Goal: Information Seeking & Learning: Find specific page/section

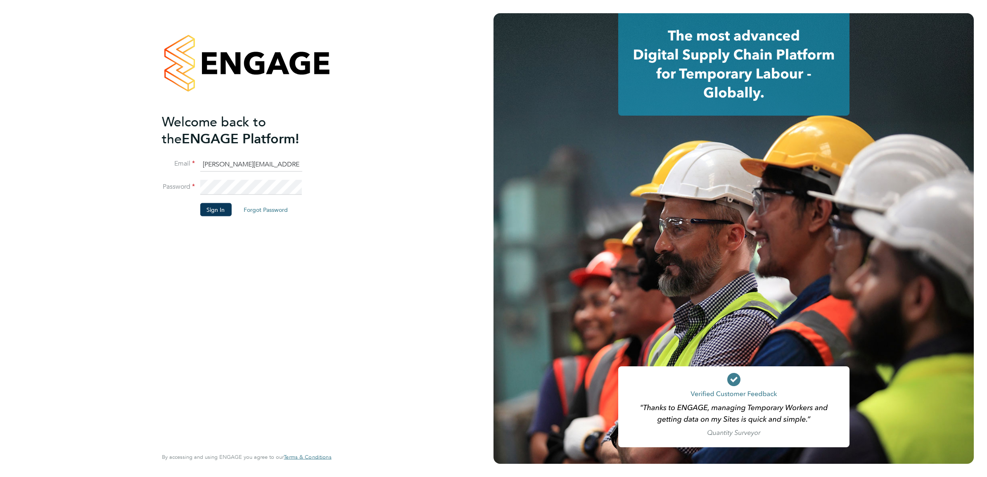
click at [220, 168] on input "Sasha.apleona@pretiumresourcing.co.uk" at bounding box center [251, 164] width 102 height 15
type input "chantay.bickers@pretiumresourcing.co.uk"
click at [217, 204] on button "Sign In" at bounding box center [215, 209] width 31 height 13
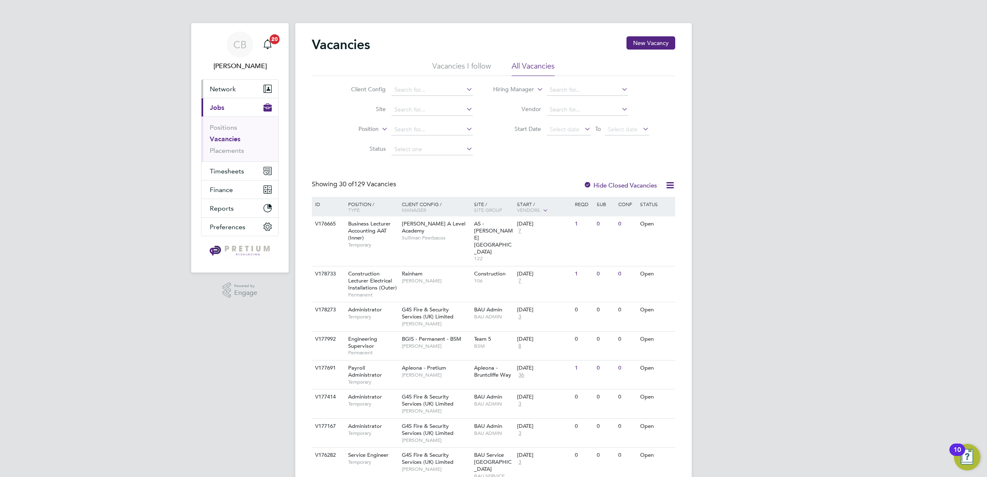
click at [228, 92] on span "Network" at bounding box center [223, 89] width 26 height 8
click at [237, 88] on button "Network" at bounding box center [240, 89] width 77 height 18
click at [225, 149] on link "Placements" at bounding box center [227, 151] width 34 height 8
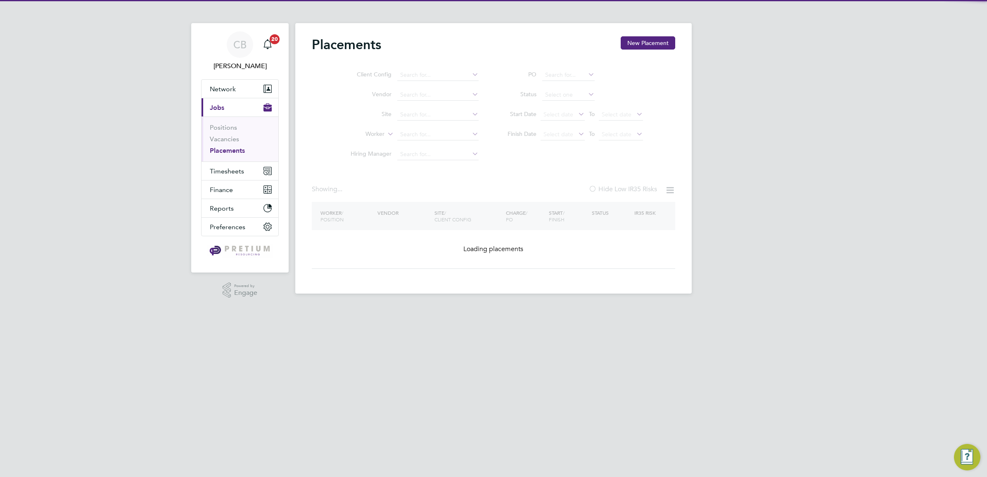
click at [417, 134] on ul "Client Config Vendor Site Worker Hiring Manager" at bounding box center [411, 114] width 155 height 99
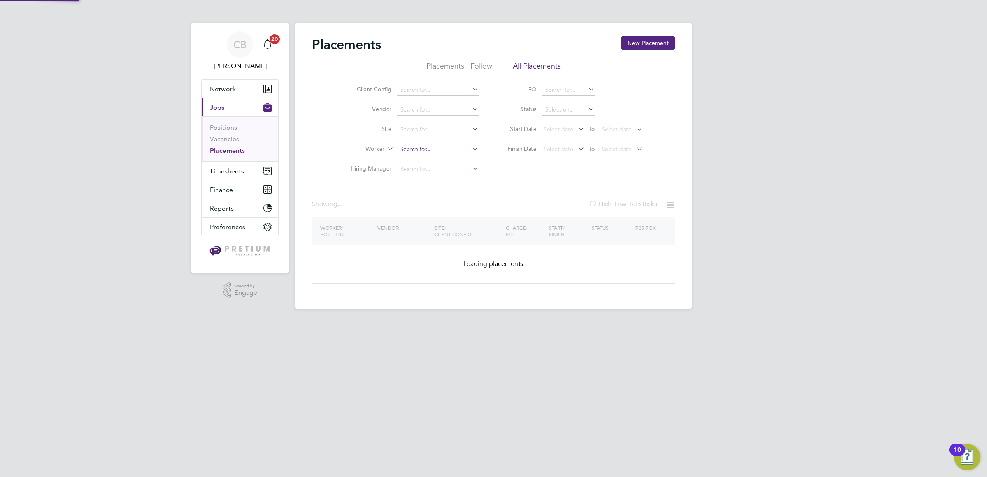
click at [411, 144] on input at bounding box center [437, 150] width 81 height 12
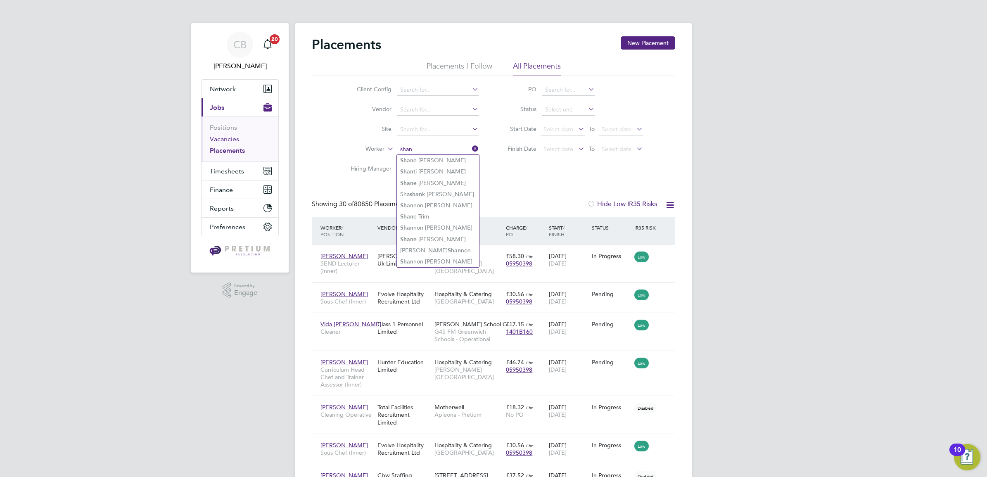
type input "shan"
click at [219, 139] on link "Vacancies" at bounding box center [224, 139] width 29 height 8
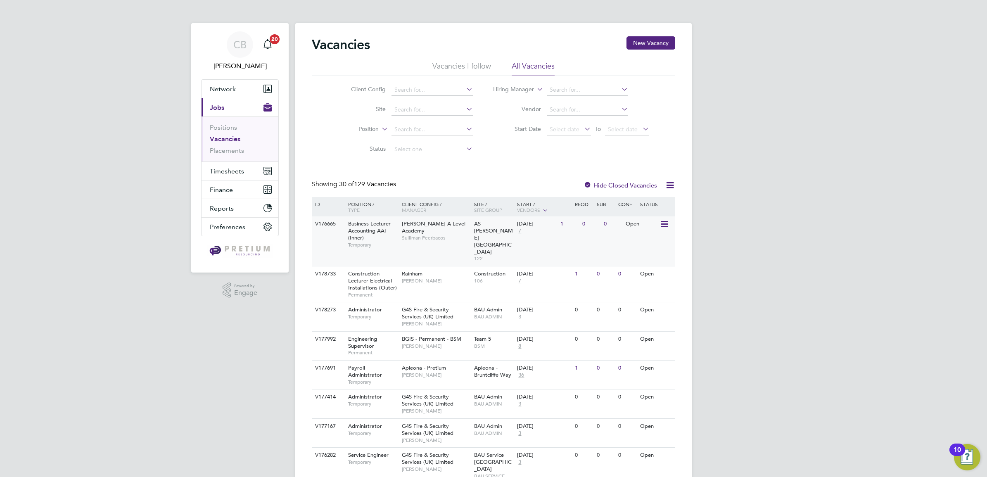
click at [414, 237] on div "V176665 Business Lecturer Accounting AAT (Inner) Temporary Attlee A Level Acade…" at bounding box center [493, 241] width 363 height 50
click at [649, 42] on button "New Vacancy" at bounding box center [650, 42] width 49 height 13
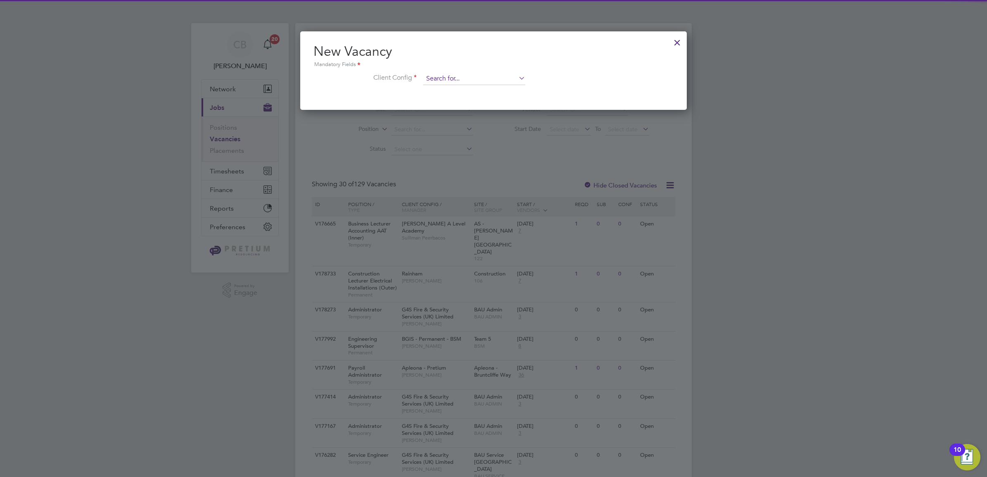
click at [481, 76] on input at bounding box center [474, 79] width 102 height 12
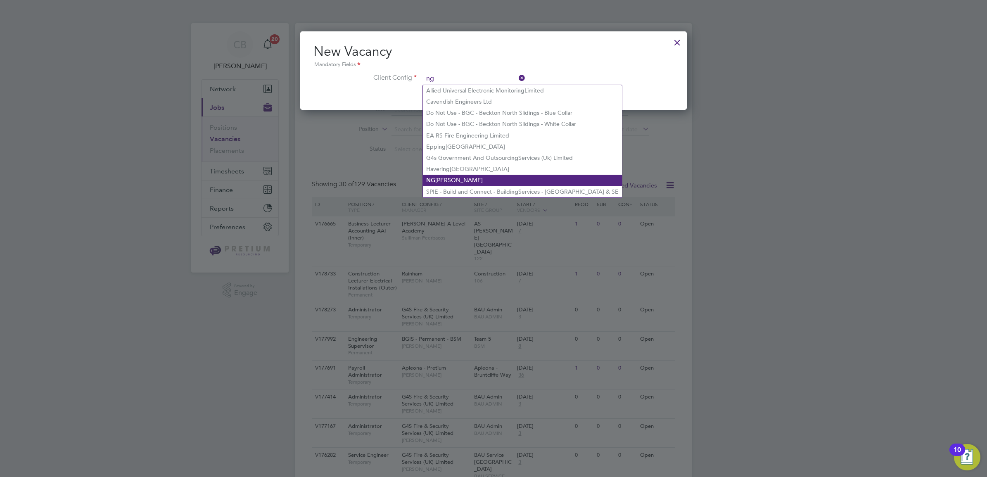
click at [452, 183] on li "NG Bailey" at bounding box center [522, 180] width 199 height 11
type input "NG Bailey"
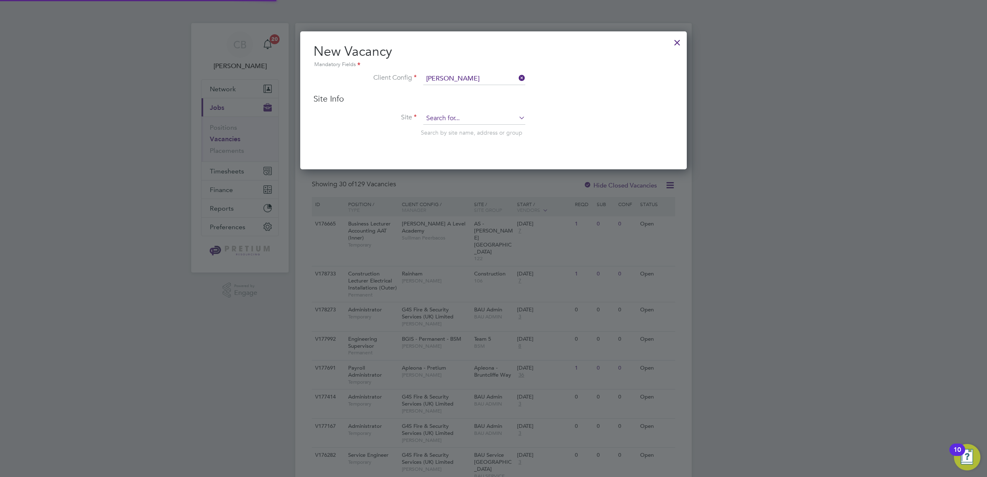
click at [438, 118] on input at bounding box center [474, 118] width 102 height 12
click at [485, 127] on li "Southampton FC Stadium" at bounding box center [474, 130] width 103 height 11
type input "Southampton FC Stadium"
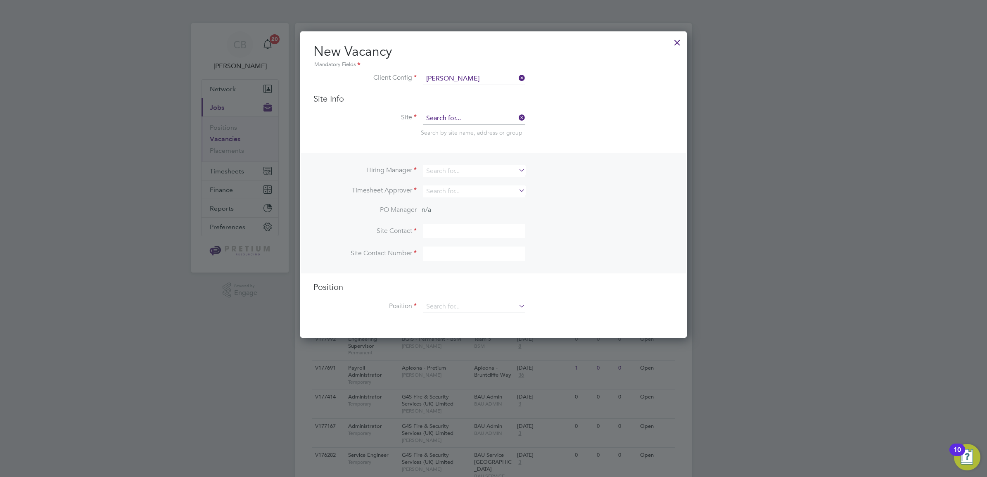
click at [470, 118] on input at bounding box center [474, 118] width 102 height 12
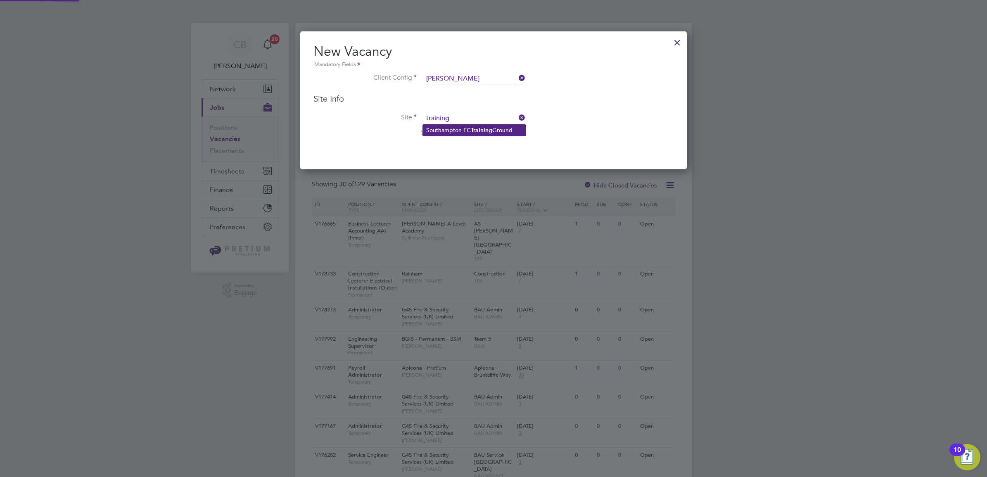
click at [482, 130] on b "Training" at bounding box center [481, 130] width 21 height 7
type input "Southampton FC Training Ground"
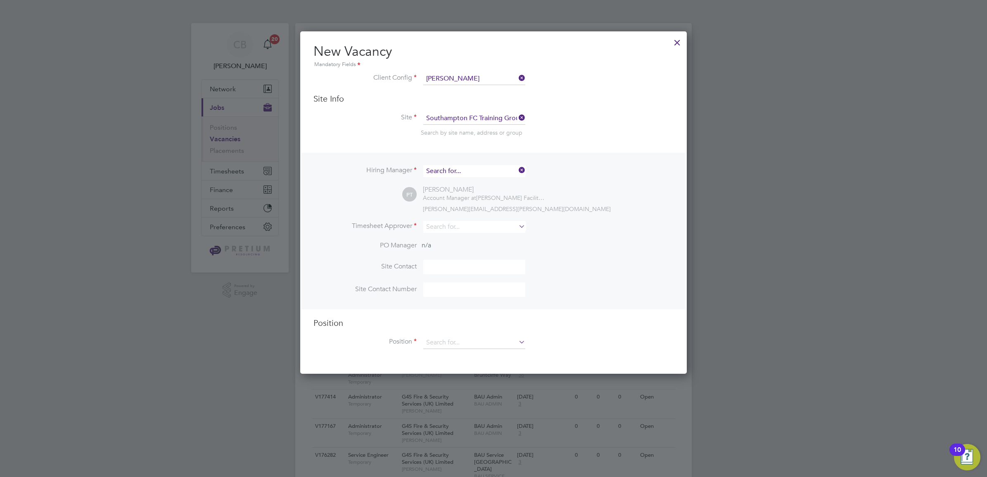
click at [446, 171] on input at bounding box center [474, 171] width 102 height 12
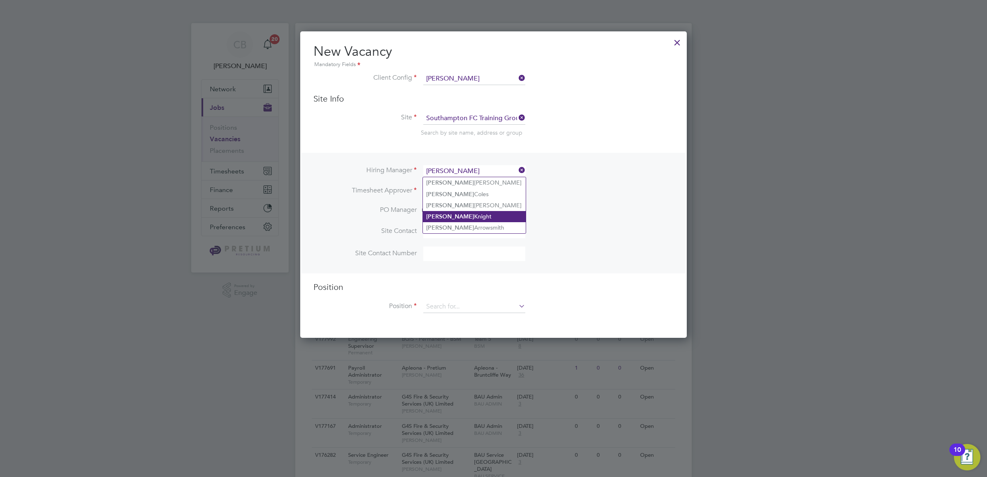
click at [472, 215] on li "David Knight" at bounding box center [474, 216] width 103 height 11
type input "David Knight"
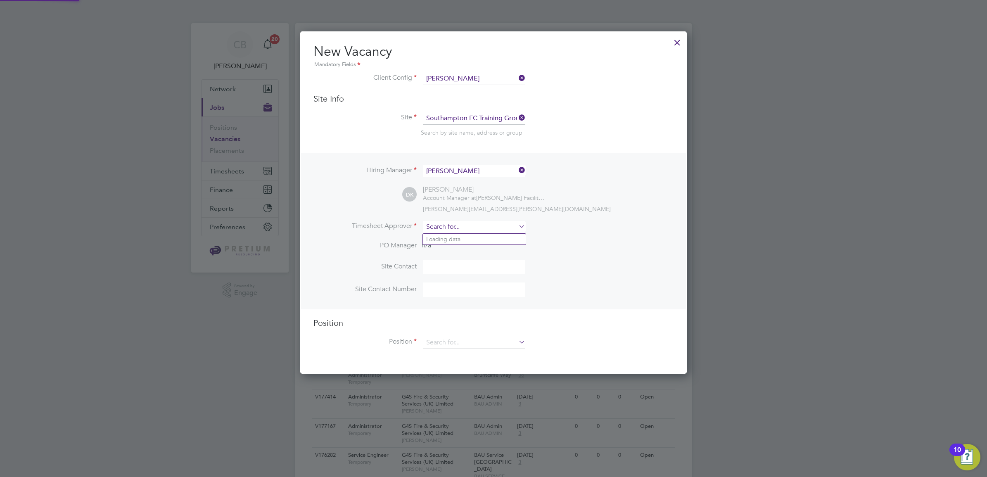
click at [446, 227] on input at bounding box center [474, 227] width 102 height 12
click at [465, 251] on li "Mich ael Alsford" at bounding box center [474, 250] width 103 height 11
type input "Michael Alsford"
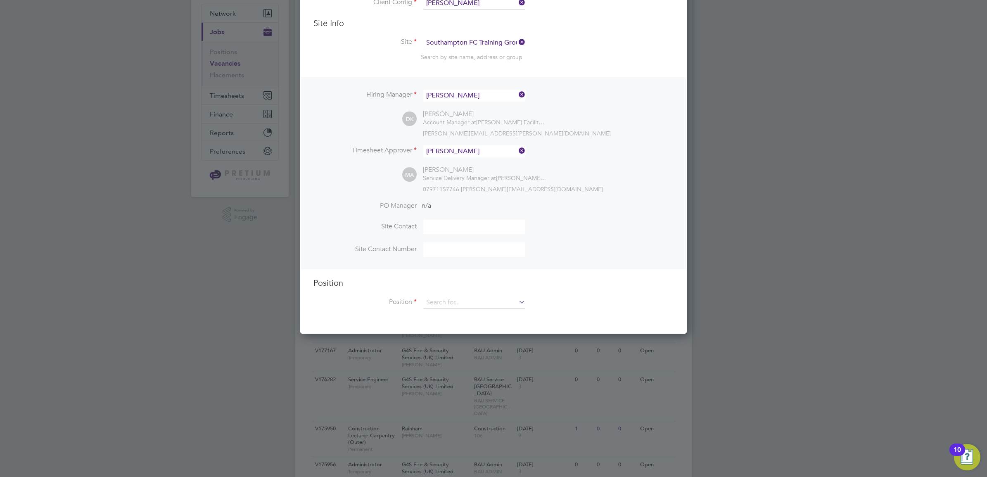
scroll to position [155, 0]
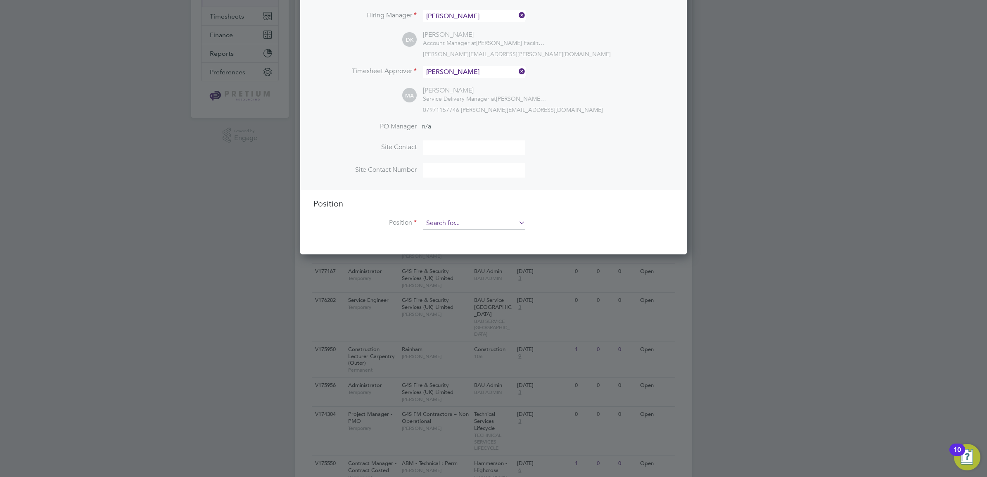
click at [460, 223] on input at bounding box center [474, 223] width 102 height 12
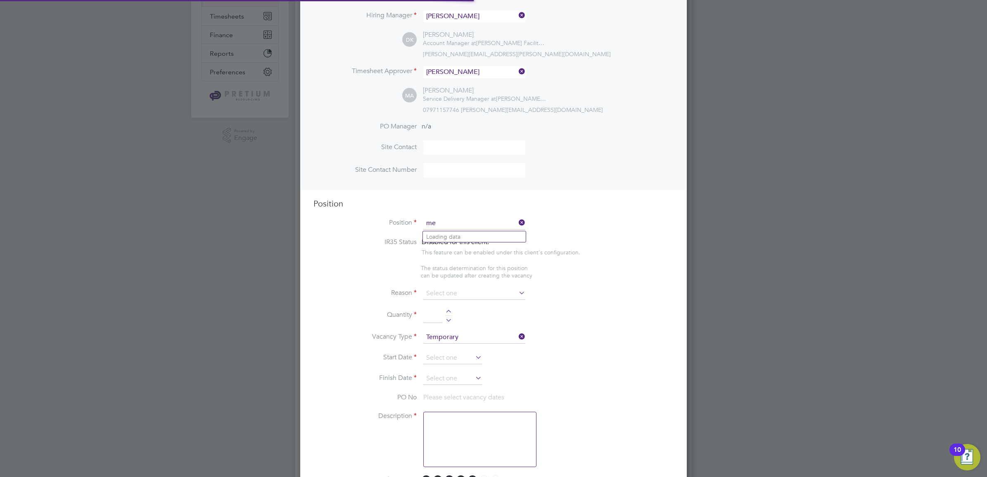
scroll to position [1229, 386]
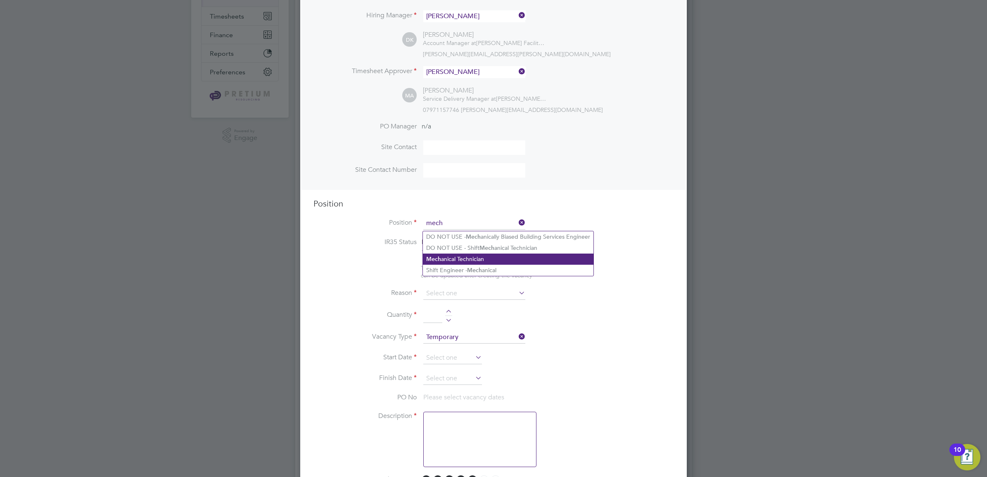
click at [494, 260] on li "Mech anical Technician" at bounding box center [508, 259] width 171 height 11
type input "Mechanical Technician"
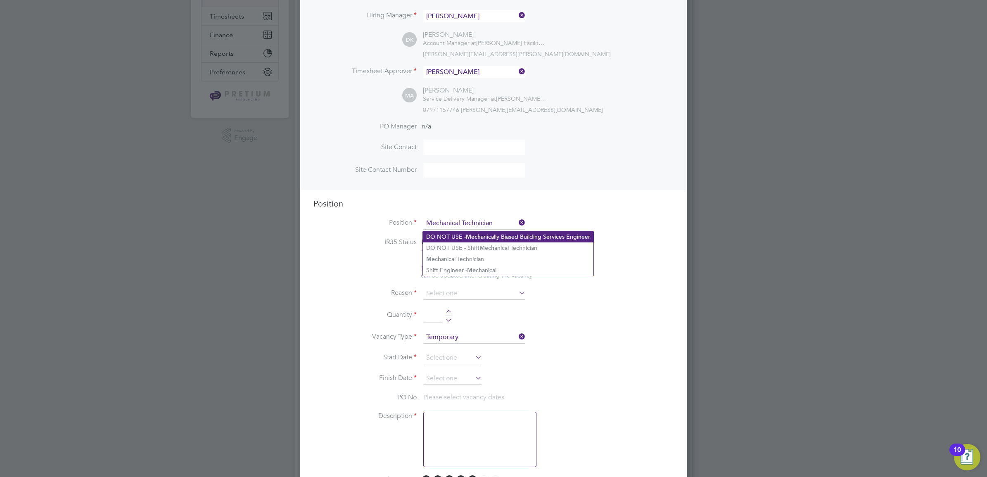
type textarea "To provide an exceptional high standard of building services provision (planned…"
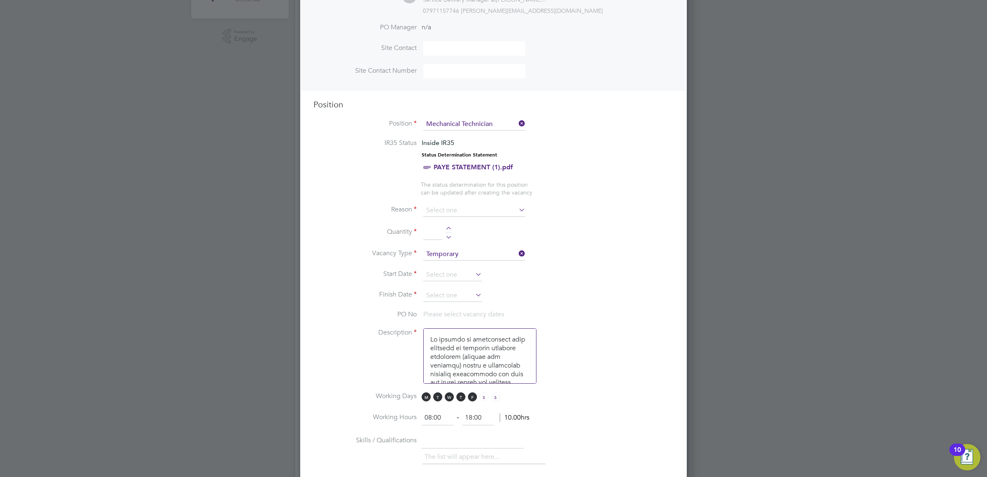
scroll to position [258, 0]
click at [445, 205] on input at bounding box center [474, 206] width 102 height 12
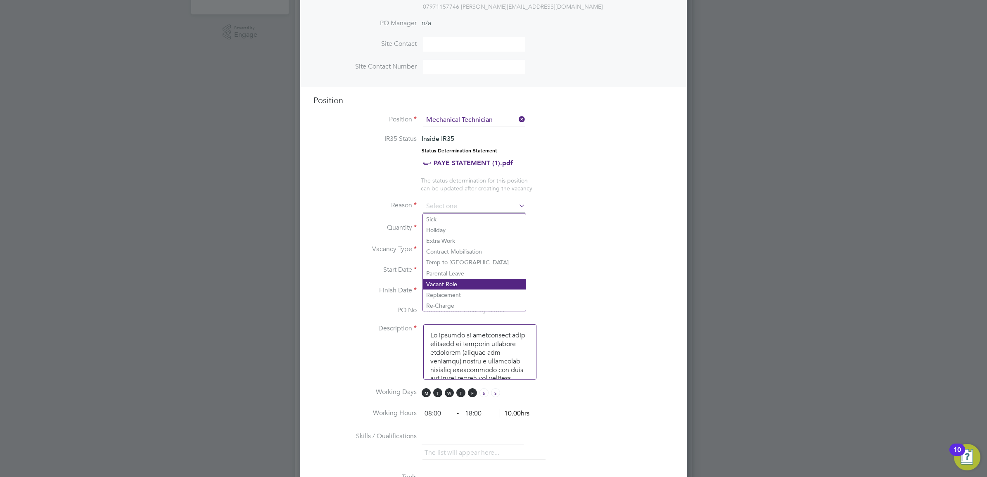
click at [456, 281] on li "Vacant Role" at bounding box center [474, 284] width 103 height 11
type input "Vacant Role"
click at [433, 226] on input at bounding box center [432, 228] width 19 height 15
type input "1"
click at [563, 276] on li "Start Date" at bounding box center [493, 275] width 360 height 21
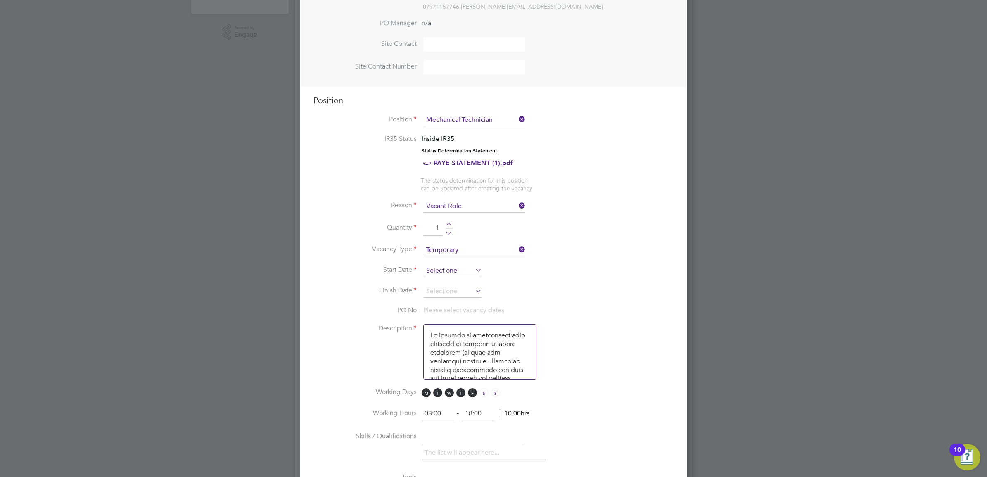
click at [448, 273] on input at bounding box center [452, 271] width 59 height 12
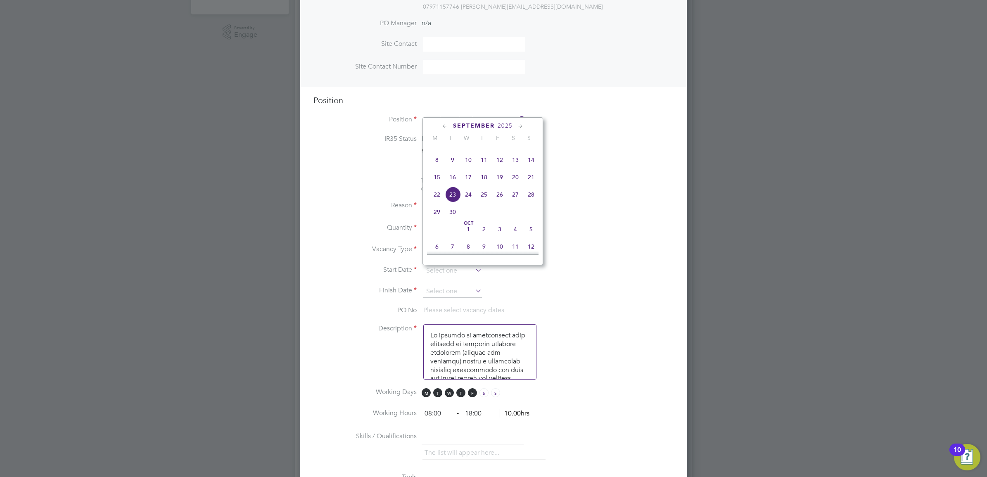
scroll to position [256, 0]
click at [442, 187] on span "Sep 1" at bounding box center [437, 179] width 16 height 16
type input "01 Sep 2025"
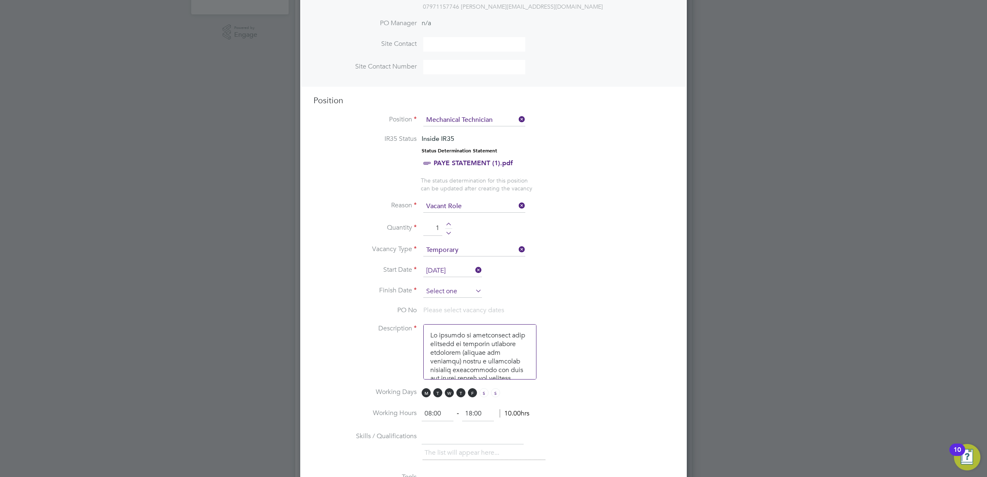
click at [441, 294] on input at bounding box center [452, 291] width 59 height 12
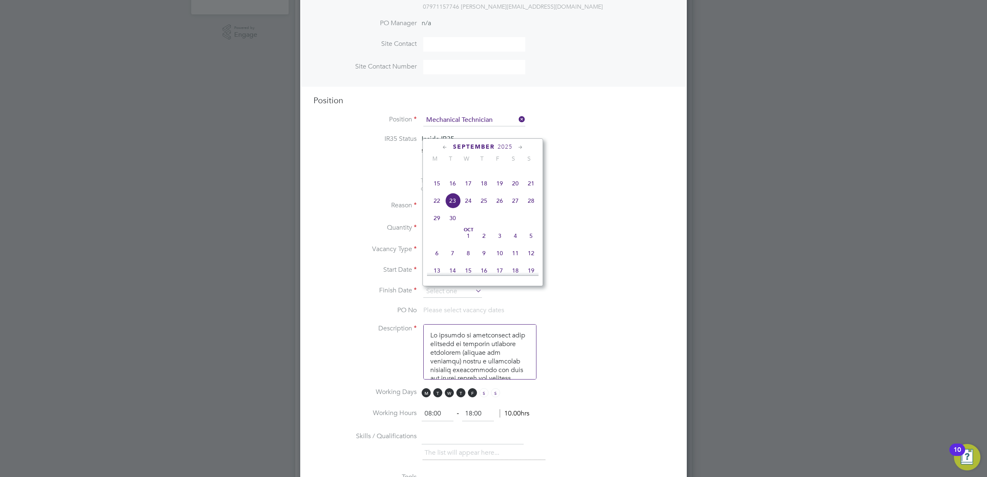
click at [495, 244] on span "3" at bounding box center [500, 236] width 16 height 16
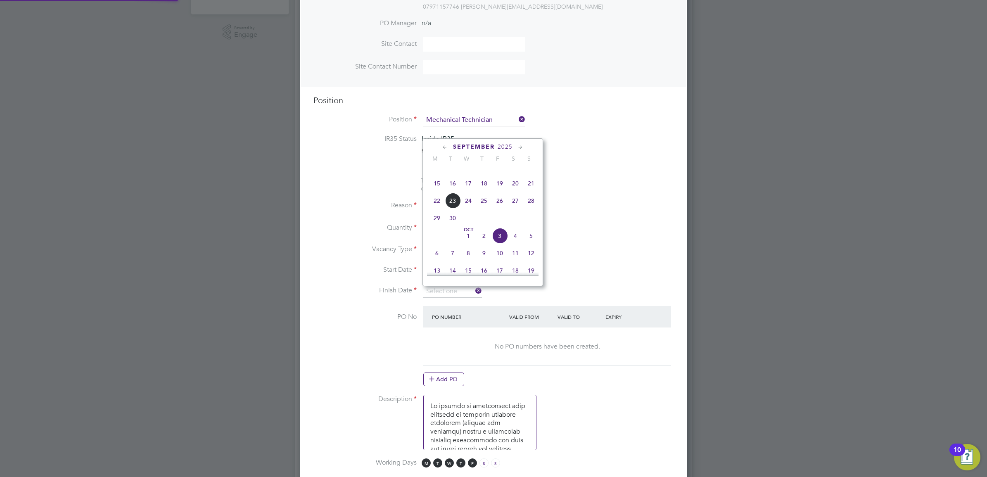
type input "03 Oct 2025"
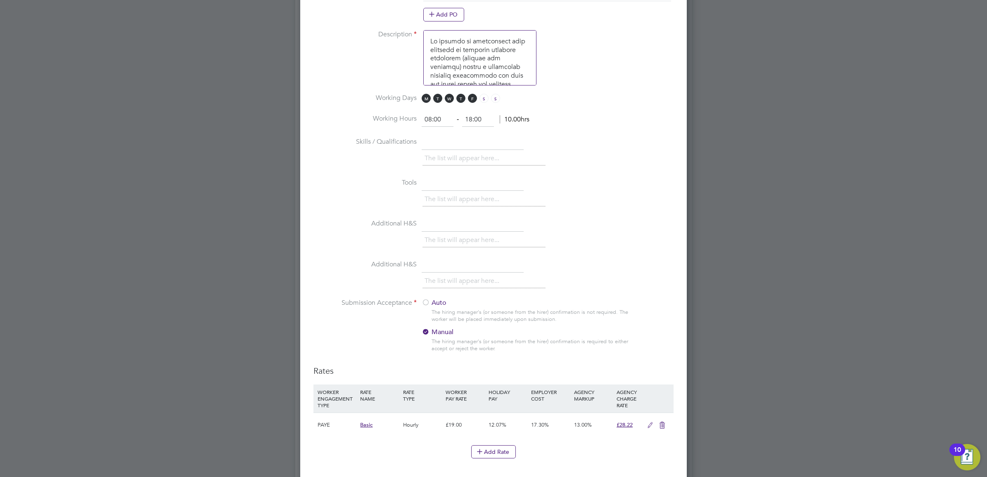
scroll to position [774, 0]
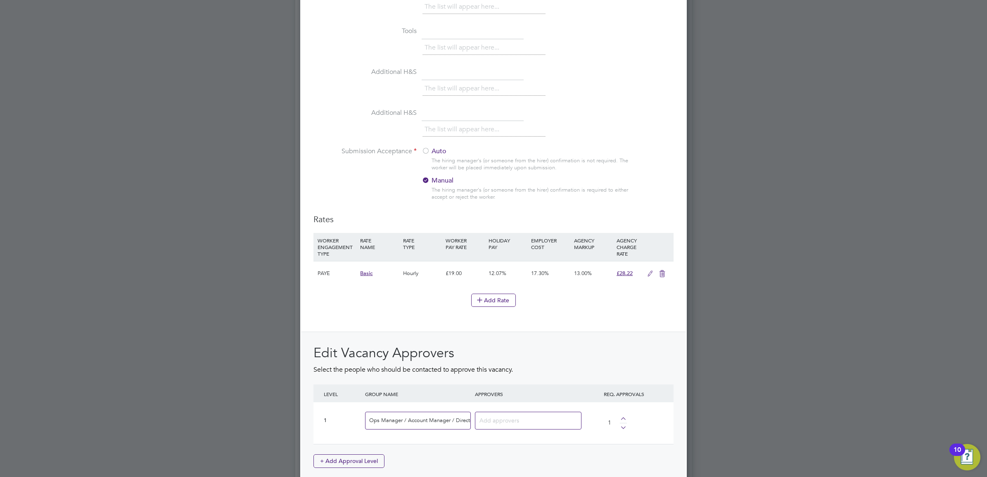
click at [432, 151] on label "Auto" at bounding box center [473, 151] width 103 height 9
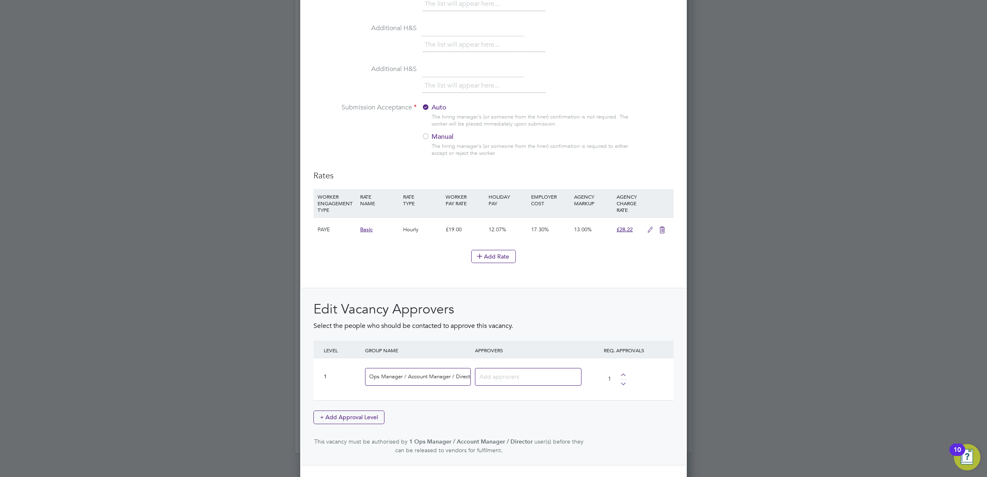
scroll to position [856, 0]
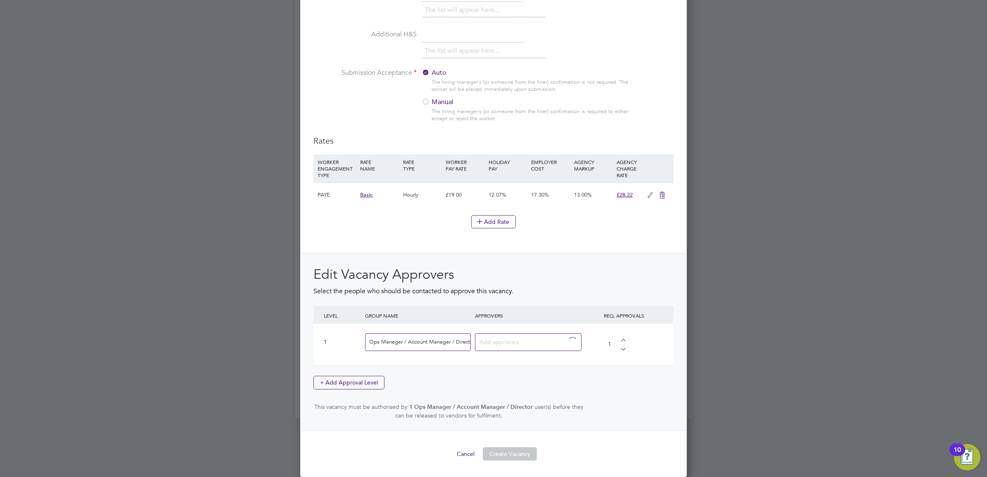
click at [499, 340] on input at bounding box center [524, 341] width 91 height 11
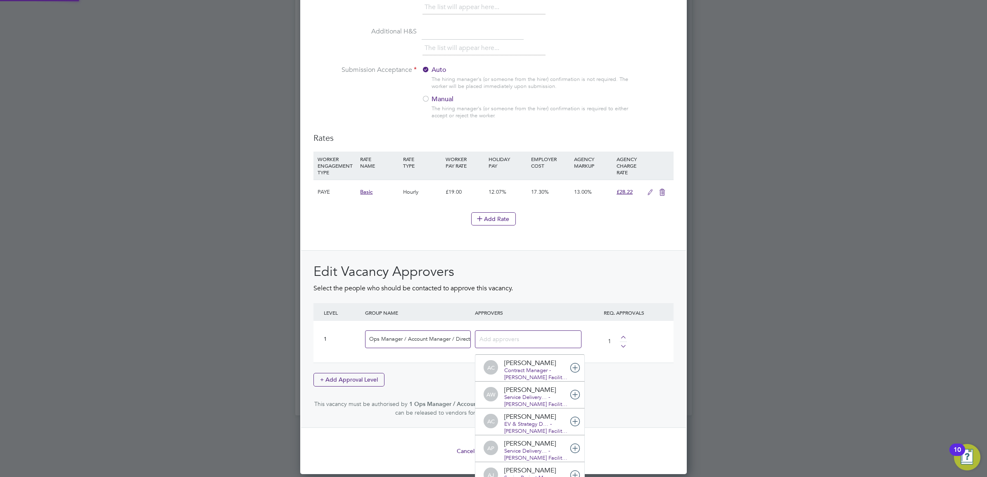
scroll to position [4, 4]
type input "pre"
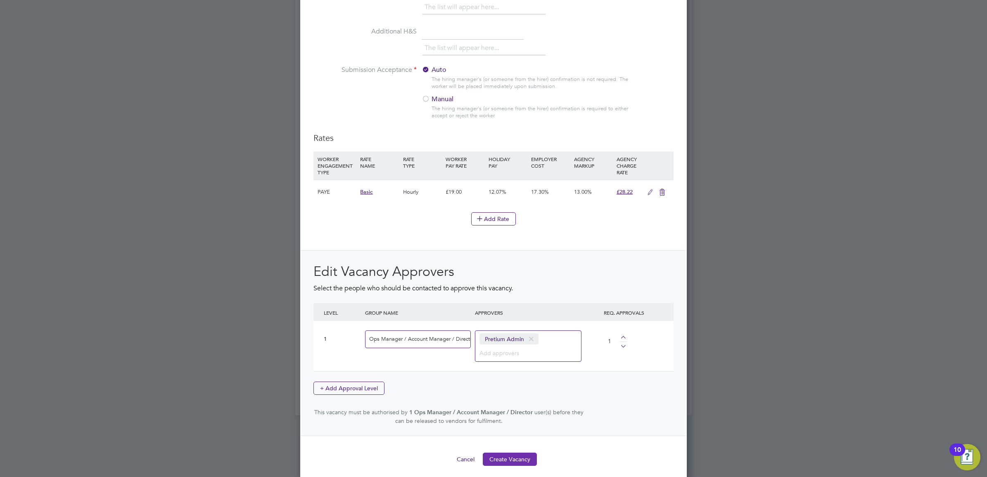
click at [516, 466] on button "Create Vacancy" at bounding box center [510, 459] width 54 height 13
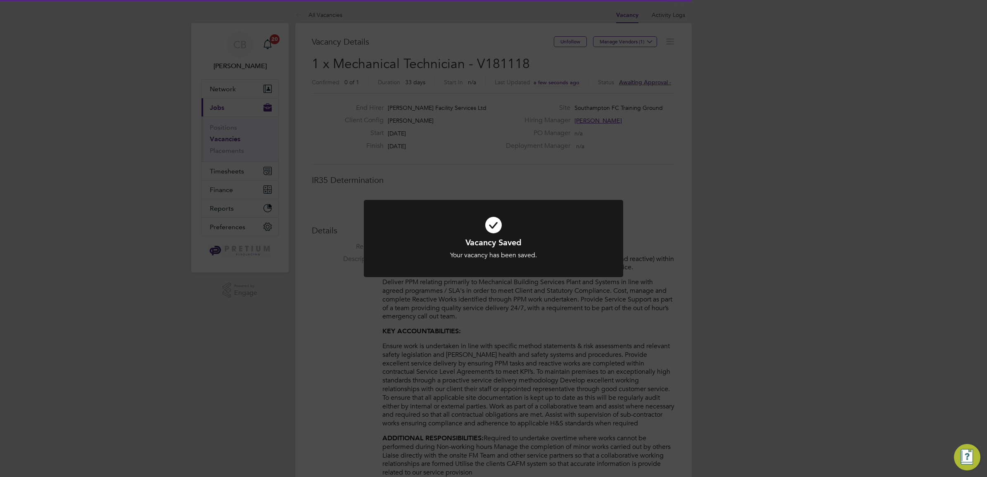
click at [560, 66] on div "Vacancy Saved Your vacancy has been saved. Cancel Okay" at bounding box center [493, 238] width 987 height 477
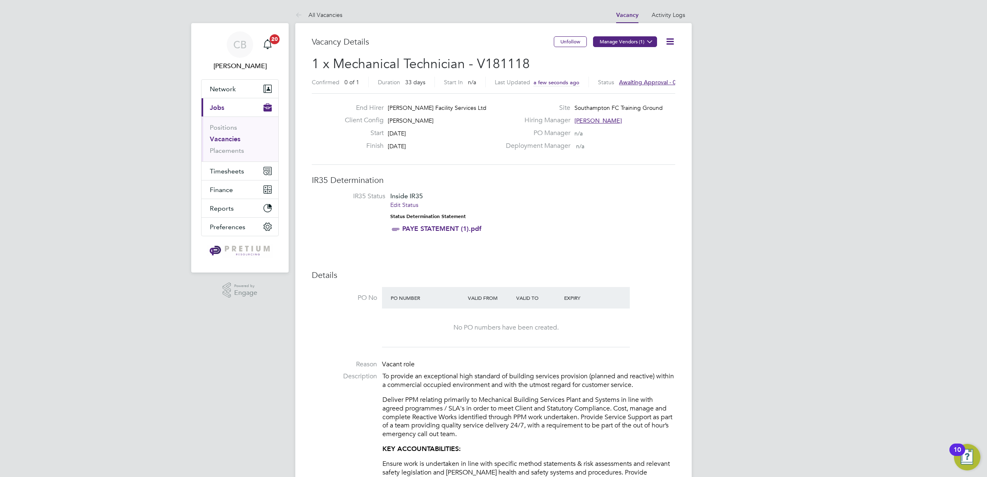
click at [634, 38] on button "Manage Vendors (1)" at bounding box center [625, 41] width 64 height 11
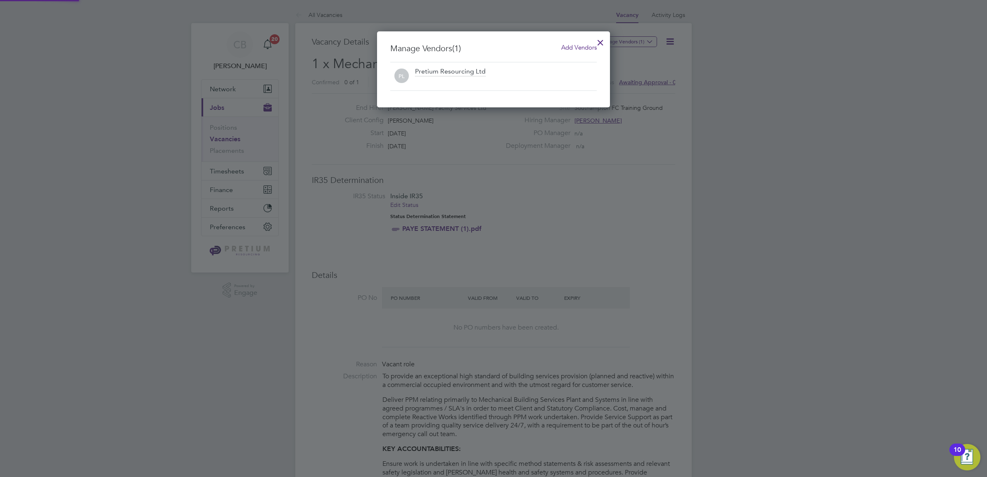
click at [585, 47] on span "Add Vendors" at bounding box center [579, 47] width 36 height 8
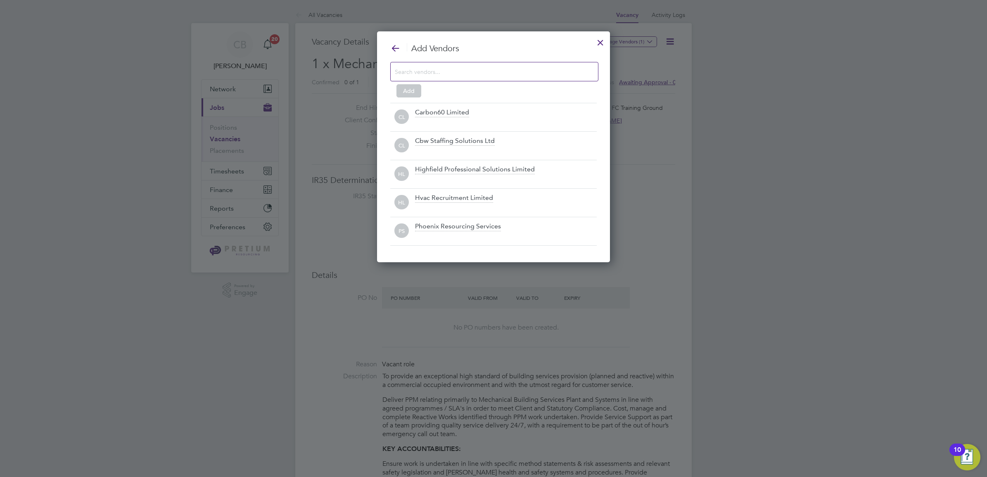
click at [447, 71] on input at bounding box center [488, 71] width 186 height 11
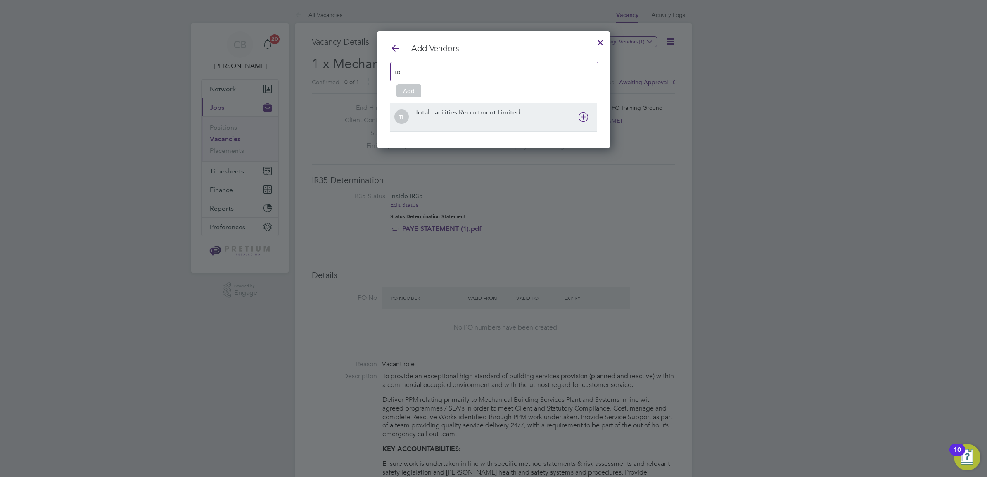
type input "tot"
click at [471, 117] on div "Total Facilities Recruitment Limited" at bounding box center [467, 112] width 105 height 9
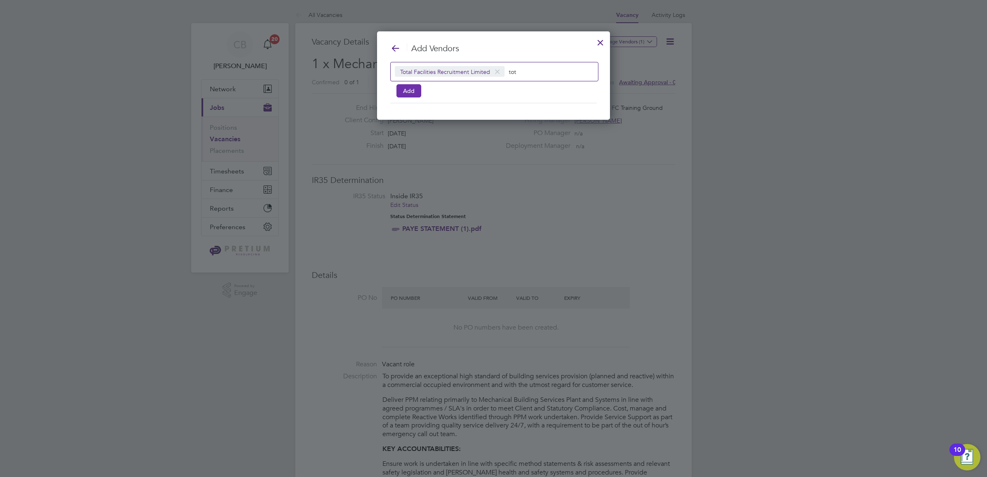
drag, startPoint x: 404, startPoint y: 91, endPoint x: 415, endPoint y: 88, distance: 11.6
click at [404, 92] on button "Add" at bounding box center [408, 90] width 25 height 13
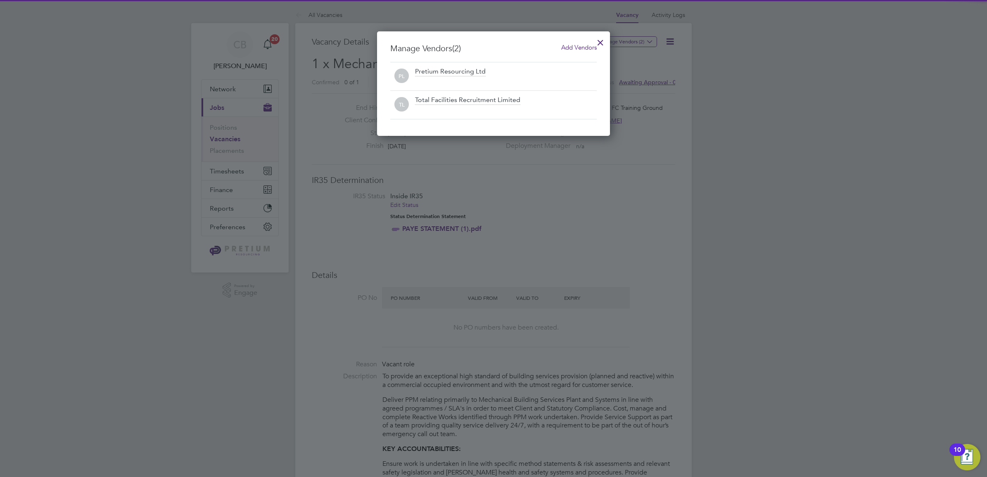
click at [597, 40] on div at bounding box center [600, 40] width 15 height 15
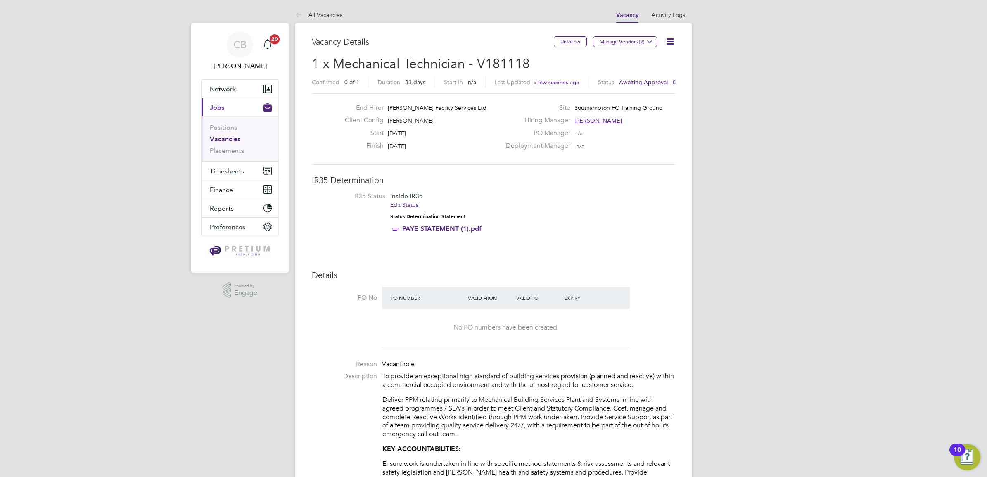
click at [669, 40] on icon at bounding box center [670, 41] width 10 height 10
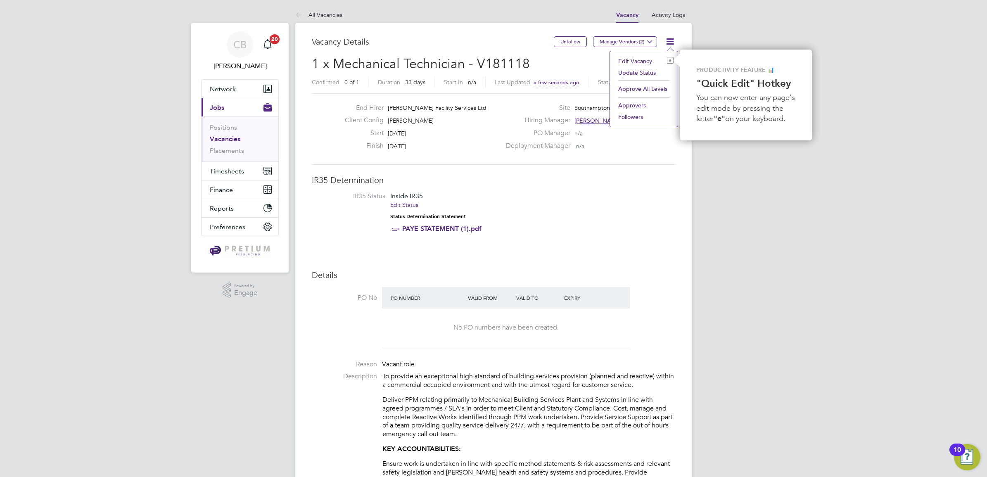
click at [638, 87] on li "Approve All Levels" at bounding box center [643, 89] width 59 height 12
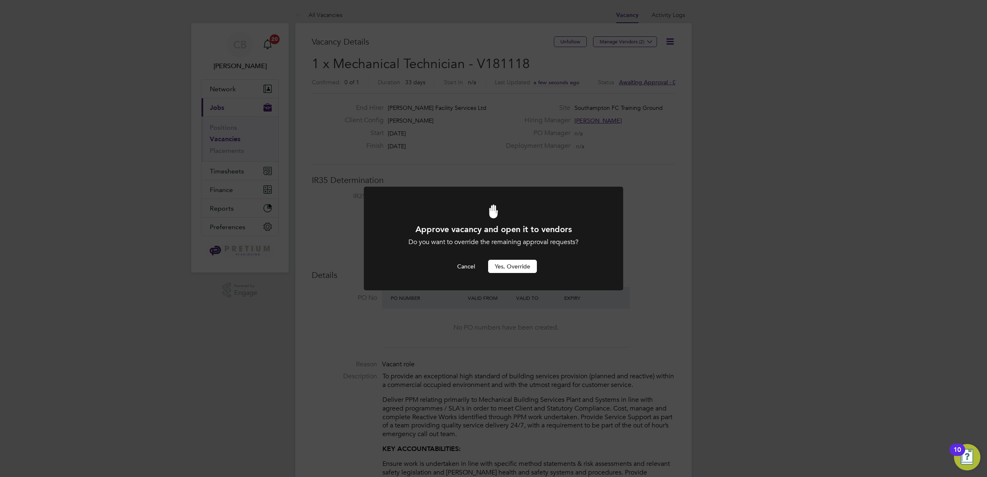
click at [526, 266] on button "Yes, Override" at bounding box center [512, 266] width 49 height 13
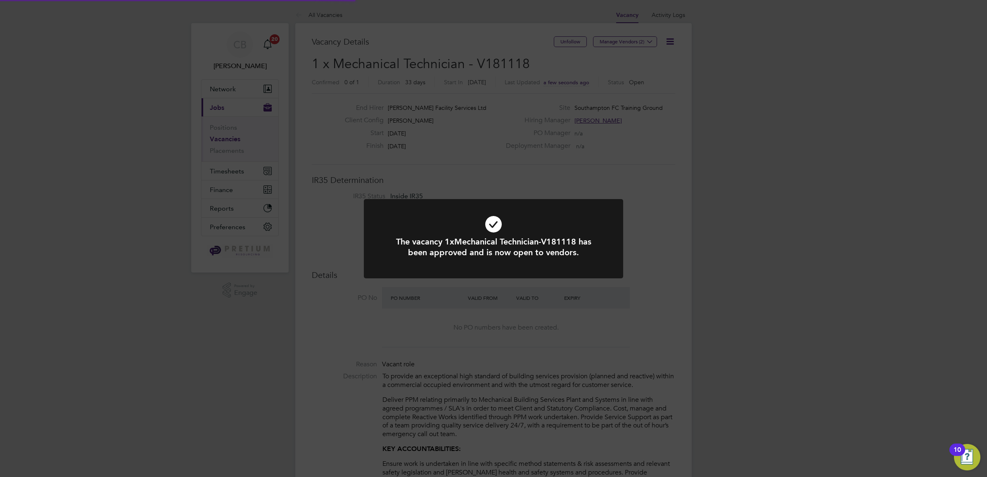
click at [544, 80] on div "The vacancy 1xMechanical Technician-V181118 has been approved and is now open t…" at bounding box center [493, 238] width 987 height 477
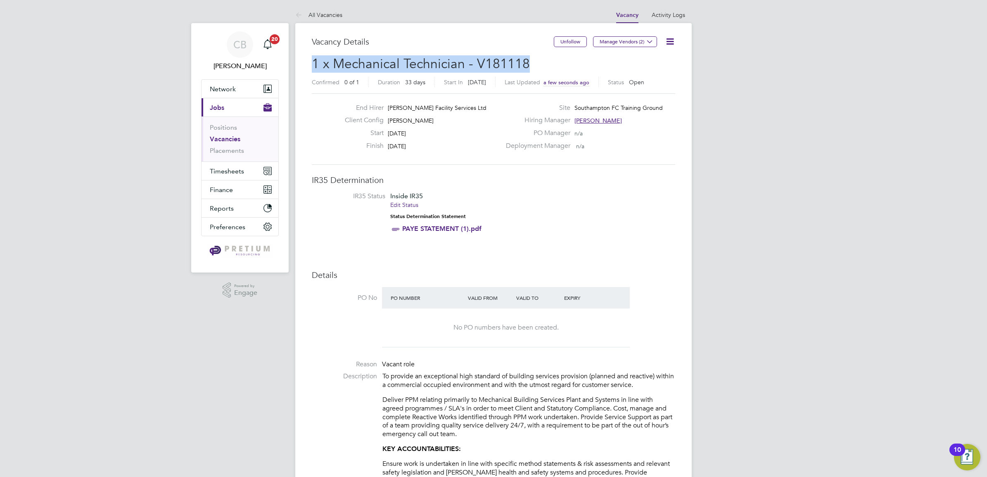
drag, startPoint x: 526, startPoint y: 62, endPoint x: 310, endPoint y: 67, distance: 216.8
copy span "1 x Mechanical Technician - V181118"
click at [584, 117] on span "David Knight" at bounding box center [597, 120] width 47 height 7
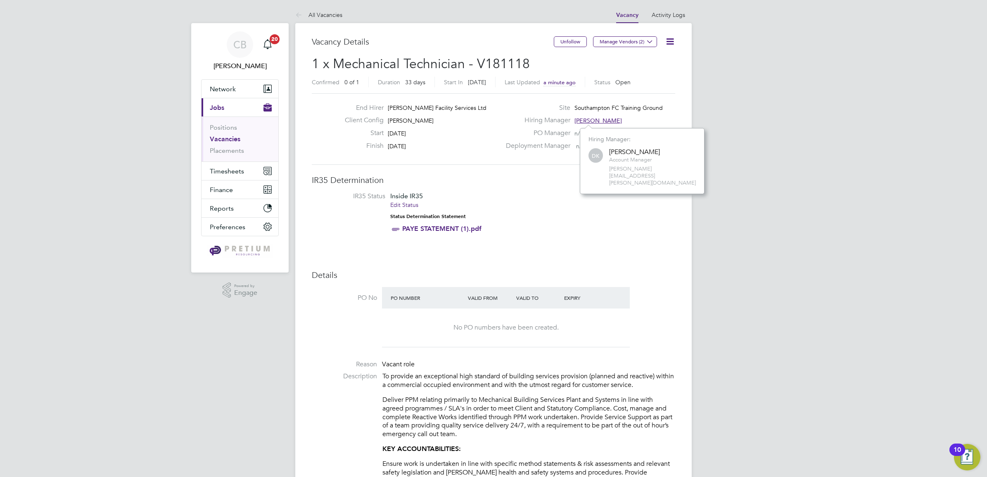
click at [602, 206] on li "IR35 Status Inside IR35 Edit Status Status Determination Statement PAYE STATEME…" at bounding box center [493, 214] width 347 height 45
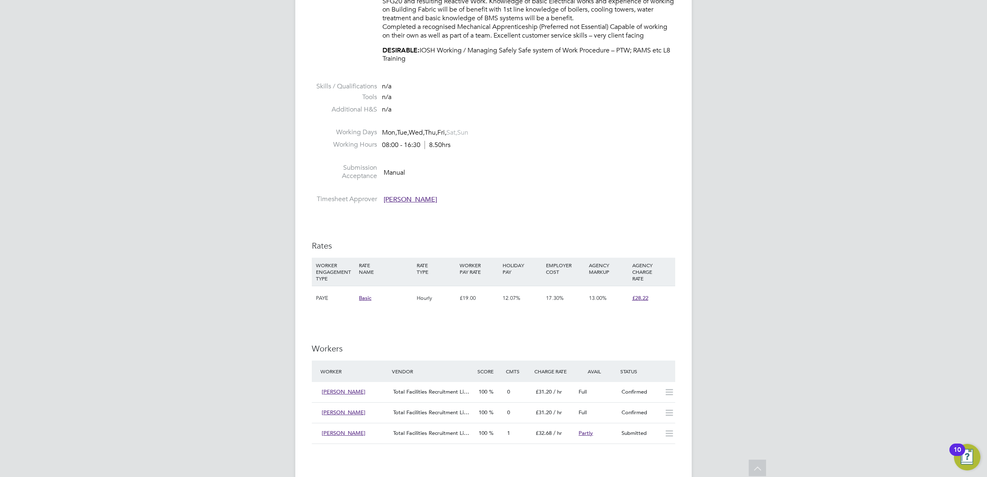
scroll to position [877, 0]
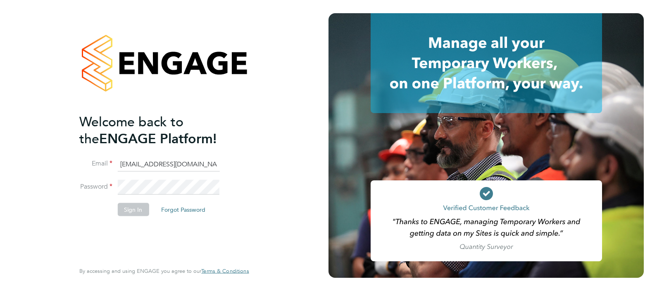
click at [140, 166] on input "abmfacility@pretiumresourcing.co.uk" at bounding box center [168, 164] width 102 height 15
type input "[PERSON_NAME][EMAIL_ADDRESS][PERSON_NAME][DOMAIN_NAME]"
click at [130, 203] on button "Sign In" at bounding box center [132, 209] width 31 height 13
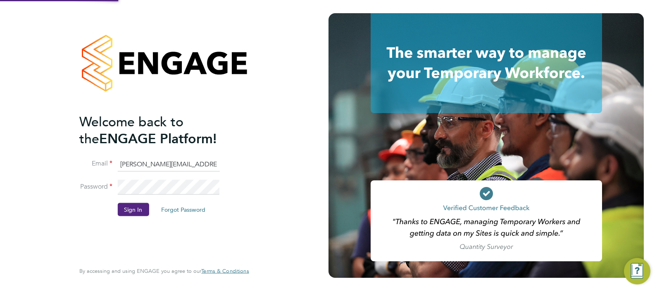
click at [135, 209] on button "Sign In" at bounding box center [132, 209] width 31 height 13
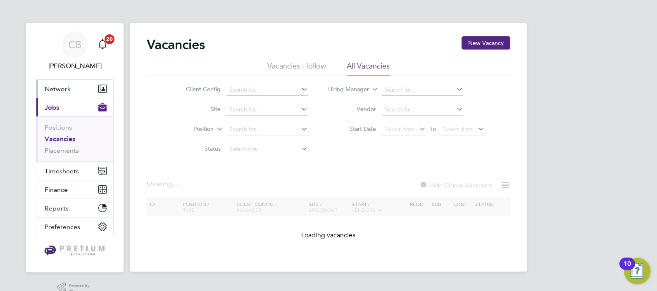
click at [64, 86] on span "Network" at bounding box center [58, 89] width 26 height 8
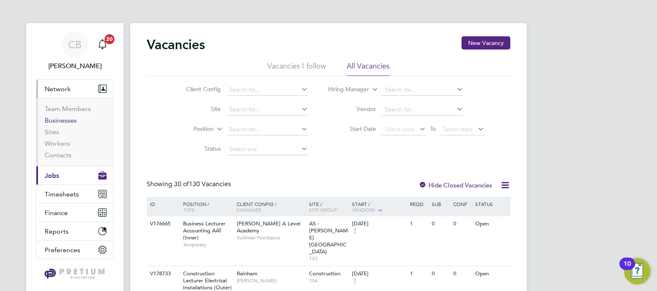
click at [60, 121] on link "Businesses" at bounding box center [61, 120] width 32 height 8
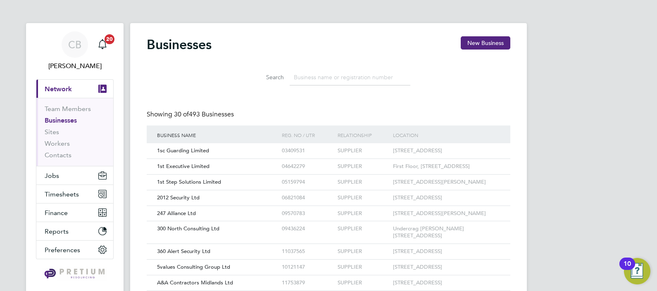
click at [331, 77] on input at bounding box center [349, 77] width 121 height 16
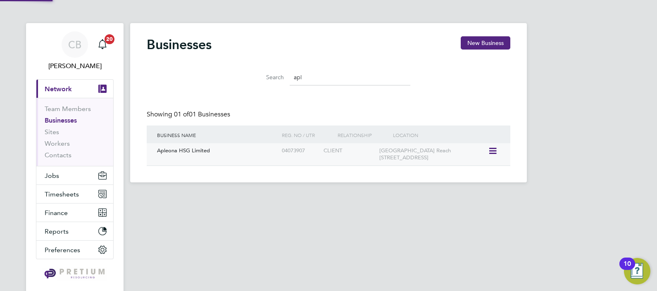
click at [225, 153] on div "Apleona HSG Limited" at bounding box center [217, 150] width 125 height 15
drag, startPoint x: 308, startPoint y: 71, endPoint x: 248, endPoint y: 66, distance: 60.8
click at [254, 72] on div "Search apl" at bounding box center [329, 77] width 164 height 16
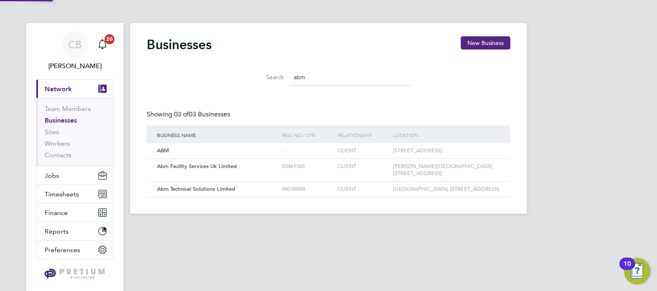
scroll to position [16, 125]
type input "abm"
click at [216, 197] on div "Abm Technical Solutions Limited" at bounding box center [217, 189] width 125 height 15
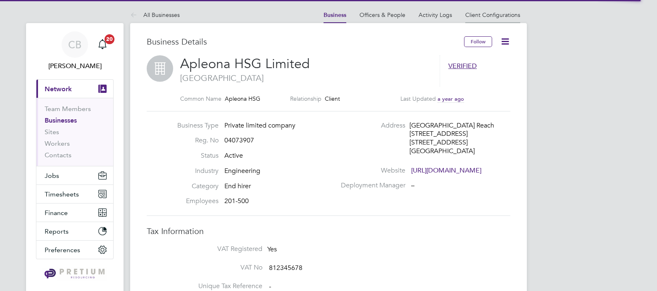
click at [487, 13] on link "Client Configurations" at bounding box center [492, 14] width 55 height 7
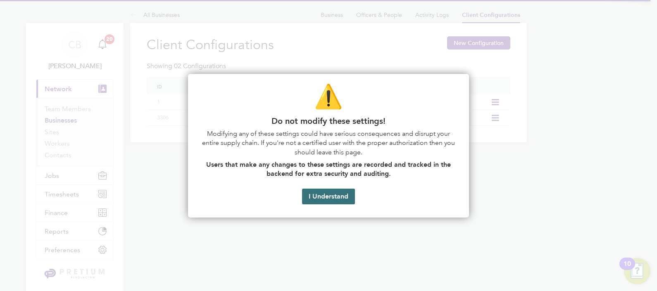
click at [322, 197] on button "I Understand" at bounding box center [328, 197] width 53 height 16
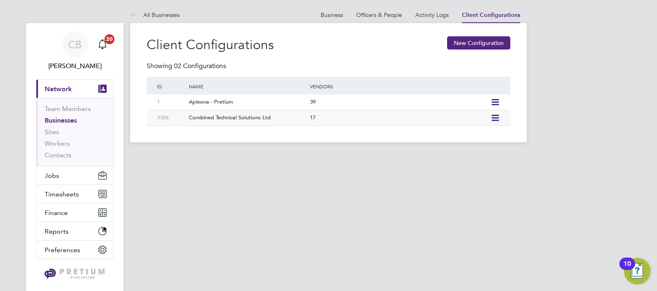
click at [317, 117] on div "17" at bounding box center [398, 117] width 180 height 15
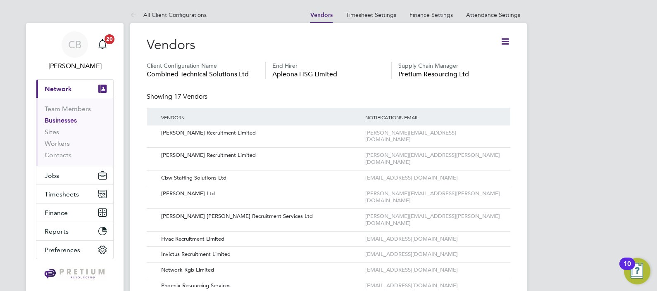
scroll to position [51, 0]
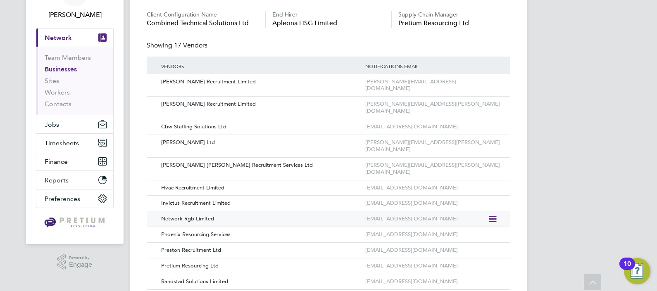
click at [184, 211] on div "Network Rgb Limited" at bounding box center [259, 218] width 208 height 15
drag, startPoint x: 414, startPoint y: 188, endPoint x: 359, endPoint y: 188, distance: 54.9
click at [359, 211] on div "Network Rgb Limited [EMAIL_ADDRESS][DOMAIN_NAME]" at bounding box center [328, 219] width 363 height 16
click at [493, 214] on icon at bounding box center [492, 219] width 8 height 10
click at [452, 206] on li "Edit Vendor" at bounding box center [470, 210] width 53 height 12
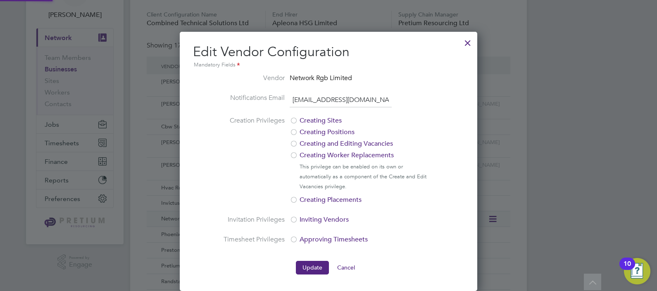
scroll to position [259, 297]
drag, startPoint x: 281, startPoint y: 98, endPoint x: 204, endPoint y: 87, distance: 78.0
click at [215, 87] on ng-form "Vendor Network Rgb Limited Notifications Email [EMAIL_ADDRESS][DOMAIN_NAME] Cre…" at bounding box center [328, 174] width 271 height 202
click at [466, 43] on div at bounding box center [467, 40] width 15 height 15
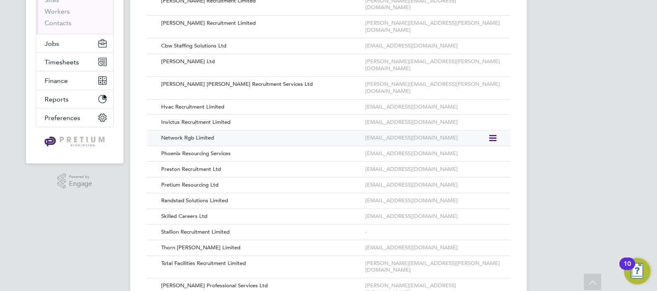
scroll to position [137, 0]
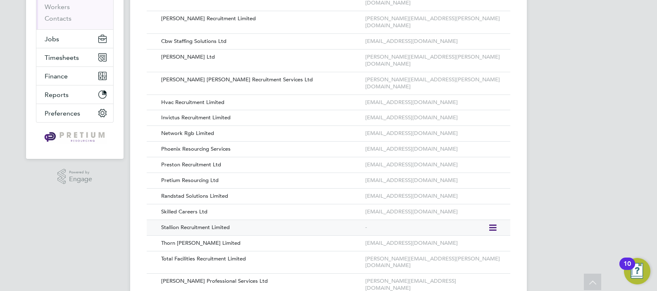
click at [493, 223] on icon at bounding box center [492, 228] width 8 height 10
click at [458, 217] on li "Edit Vendor" at bounding box center [470, 219] width 53 height 12
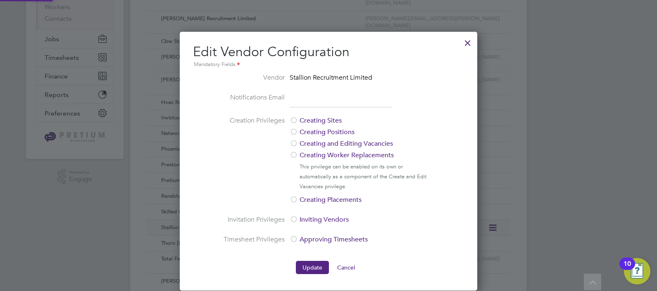
scroll to position [259, 297]
paste input "[PERSON_NAME][EMAIL_ADDRESS][DOMAIN_NAME]"
type input "[PERSON_NAME][EMAIL_ADDRESS][DOMAIN_NAME]"
click at [303, 268] on button "Update" at bounding box center [312, 267] width 33 height 13
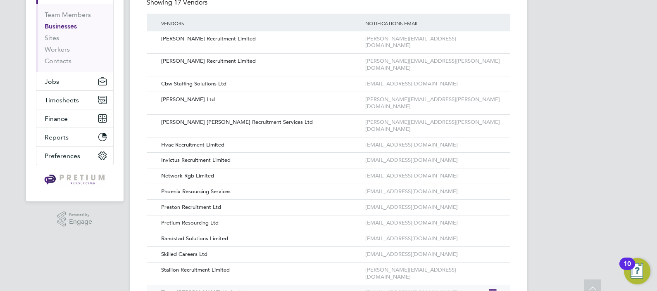
scroll to position [0, 0]
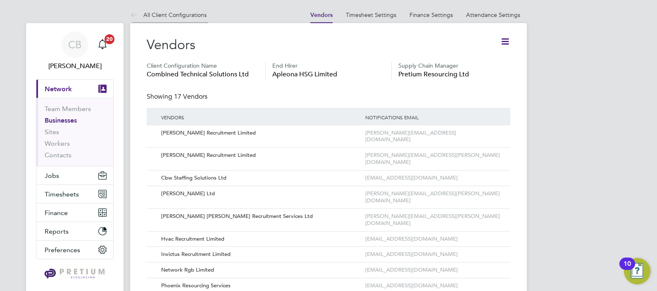
click at [159, 11] on li "All Client Configurations" at bounding box center [168, 15] width 76 height 17
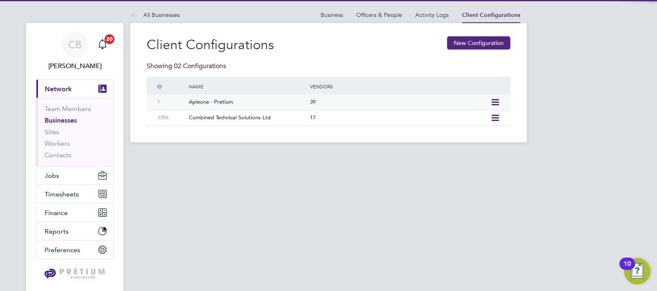
click at [248, 102] on div "Apleona - Pretium" at bounding box center [245, 102] width 125 height 15
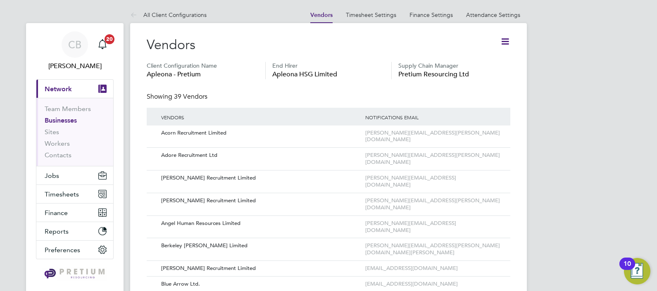
drag, startPoint x: 200, startPoint y: 257, endPoint x: 150, endPoint y: 257, distance: 50.4
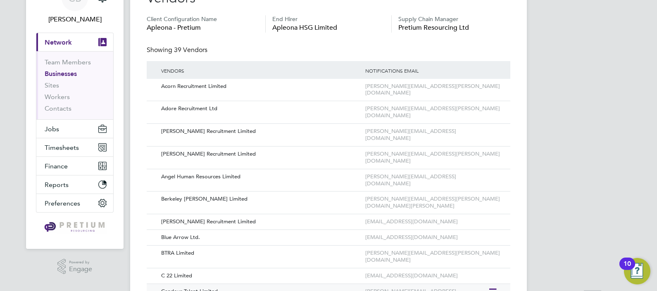
scroll to position [103, 0]
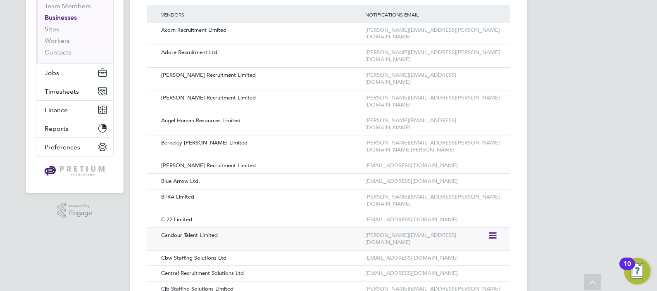
click at [495, 231] on icon at bounding box center [492, 236] width 8 height 10
click at [463, 202] on li "Edit Vendor" at bounding box center [470, 205] width 53 height 12
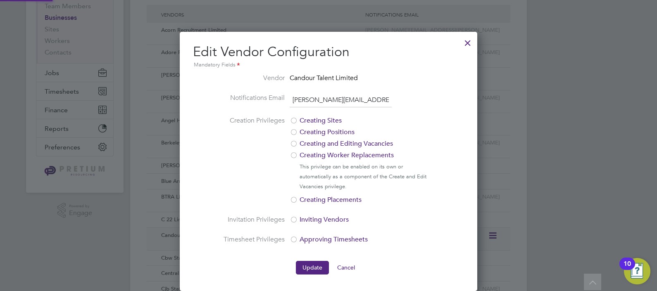
scroll to position [259, 297]
click at [469, 41] on div at bounding box center [467, 40] width 15 height 15
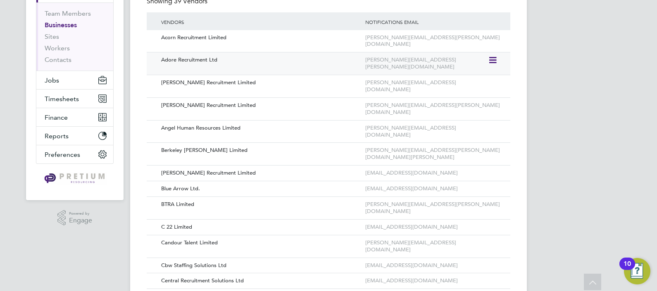
scroll to position [0, 0]
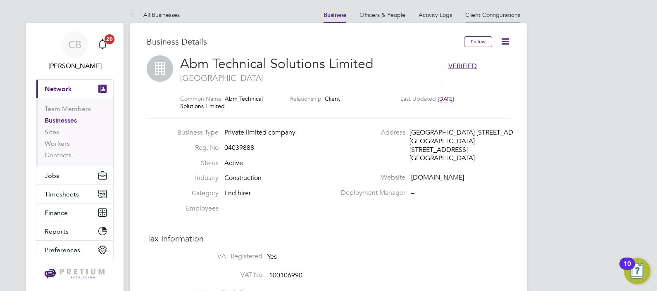
click at [489, 12] on link "Client Configurations" at bounding box center [492, 14] width 55 height 7
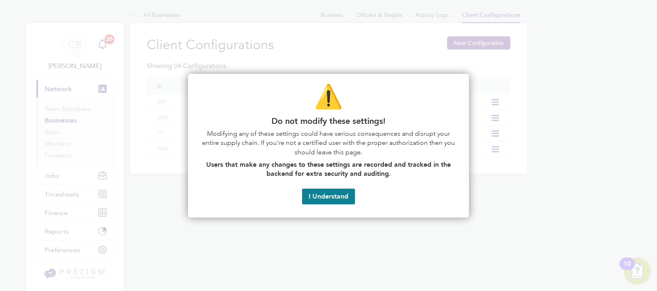
drag, startPoint x: 328, startPoint y: 196, endPoint x: 334, endPoint y: 196, distance: 6.2
click at [328, 196] on button "I Understand" at bounding box center [328, 197] width 53 height 16
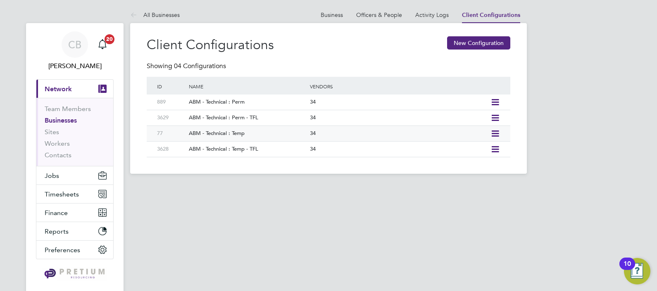
click at [290, 138] on div "ABM - Technical : Temp" at bounding box center [245, 133] width 125 height 15
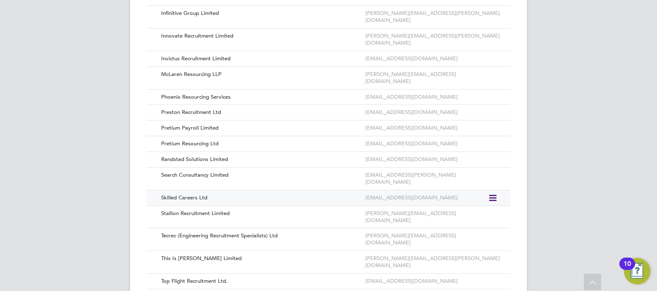
scroll to position [402, 0]
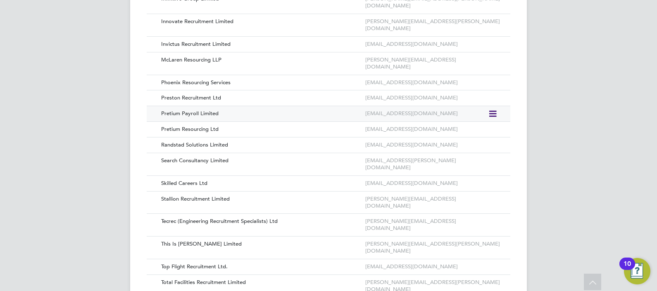
click at [492, 109] on icon at bounding box center [492, 114] width 8 height 10
click at [313, 138] on div "Randstad Solutions Limited" at bounding box center [259, 145] width 208 height 15
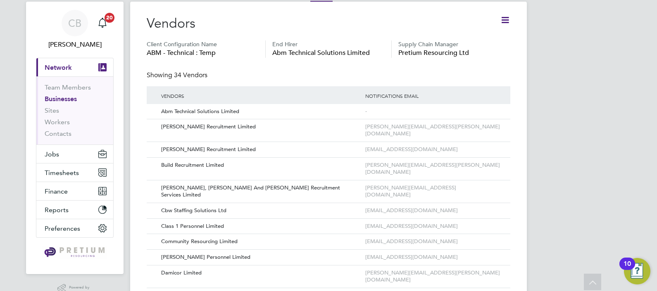
scroll to position [0, 0]
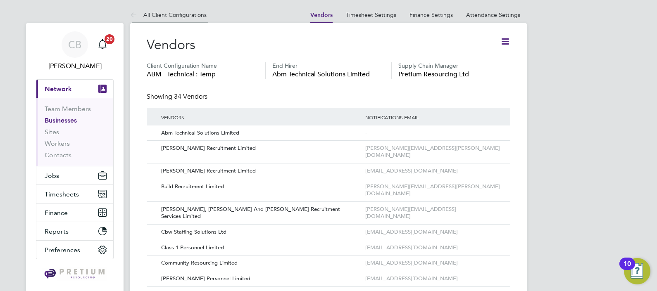
click at [173, 16] on link "All Client Configurations" at bounding box center [168, 14] width 76 height 7
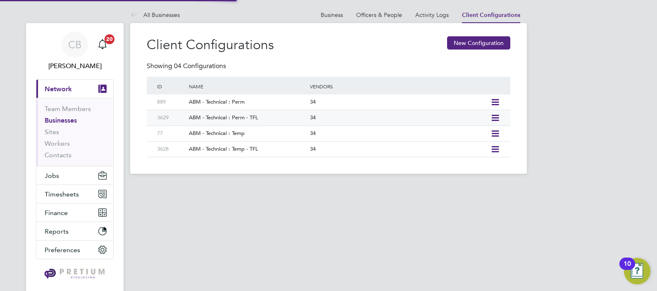
click at [253, 119] on div "ABM - Technical : Perm - TFL" at bounding box center [245, 117] width 125 height 15
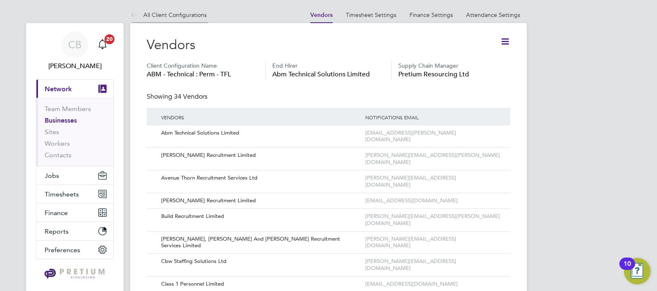
click at [170, 17] on link "All Client Configurations" at bounding box center [168, 14] width 76 height 7
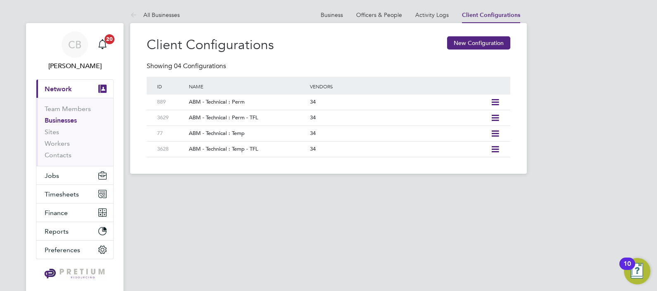
click at [161, 12] on link "All Businesses" at bounding box center [155, 14] width 50 height 7
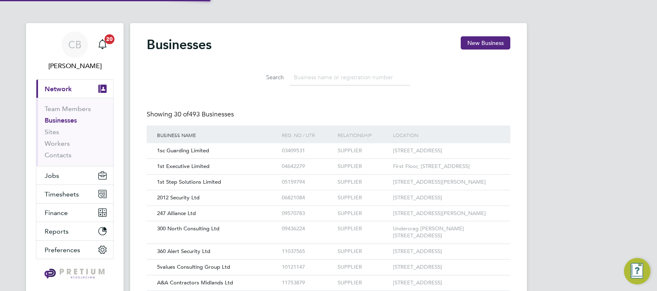
click at [291, 75] on input at bounding box center [349, 77] width 121 height 16
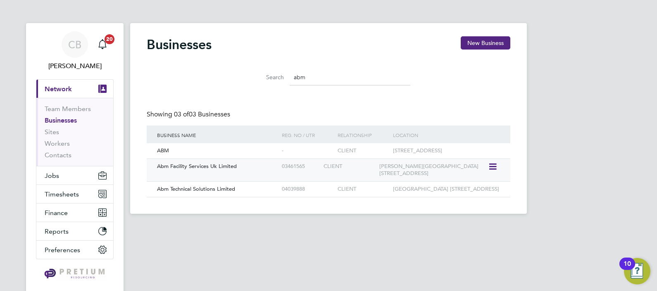
type input "abm"
click at [219, 170] on span "Abm Facility Services Uk Limited" at bounding box center [197, 166] width 80 height 7
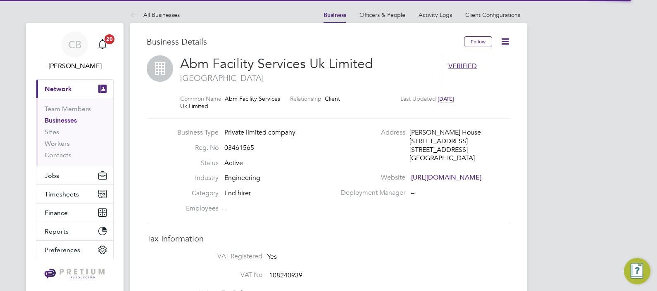
click at [489, 20] on li "Client Configurations" at bounding box center [492, 15] width 55 height 17
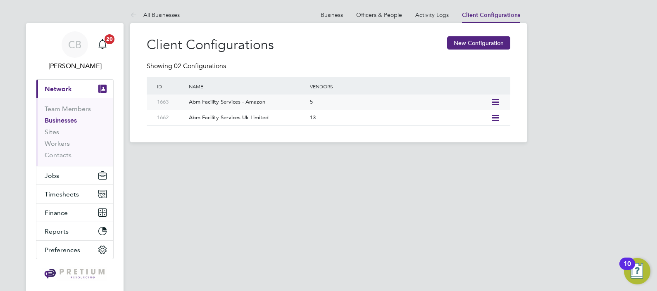
click at [310, 103] on div "5" at bounding box center [398, 102] width 180 height 15
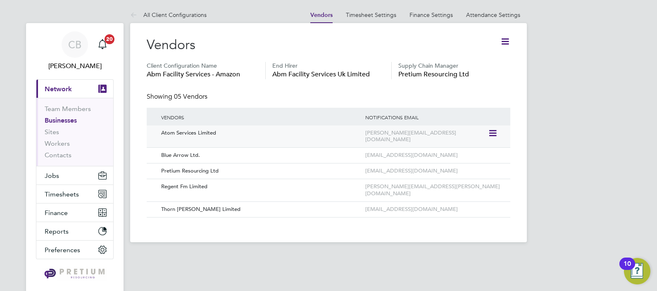
click at [377, 126] on div "henry@atom-services.co.uk" at bounding box center [425, 137] width 125 height 22
click at [489, 134] on div "Atom Services Limited henry@atom-services.co.uk" at bounding box center [328, 137] width 363 height 22
click at [489, 133] on icon at bounding box center [492, 133] width 8 height 10
click at [474, 150] on li "Edit Vendor" at bounding box center [470, 153] width 53 height 12
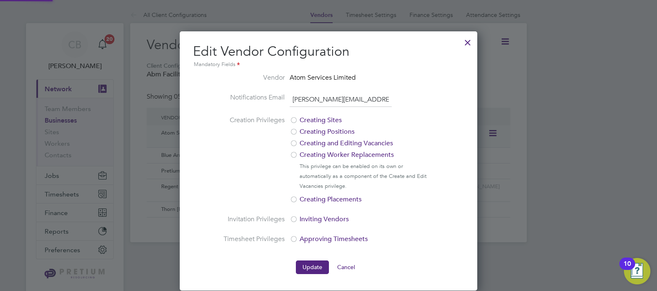
scroll to position [259, 297]
drag, startPoint x: 380, startPoint y: 101, endPoint x: 242, endPoint y: 83, distance: 139.5
click at [252, 83] on ul "Vendor Atom Services Limited Notifications Email henry@atom-services.co.uk Crea…" at bounding box center [328, 164] width 211 height 182
click at [465, 38] on div at bounding box center [467, 40] width 15 height 15
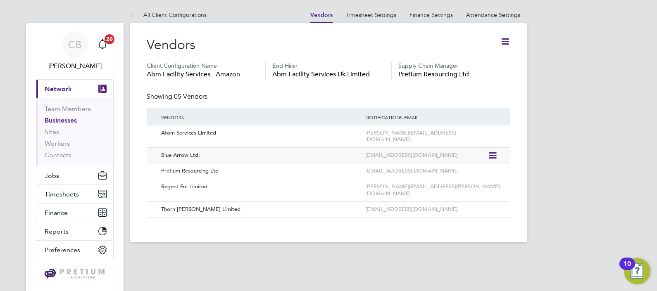
click at [490, 151] on icon at bounding box center [492, 156] width 8 height 10
click at [467, 165] on li "Edit Vendor" at bounding box center [470, 168] width 53 height 12
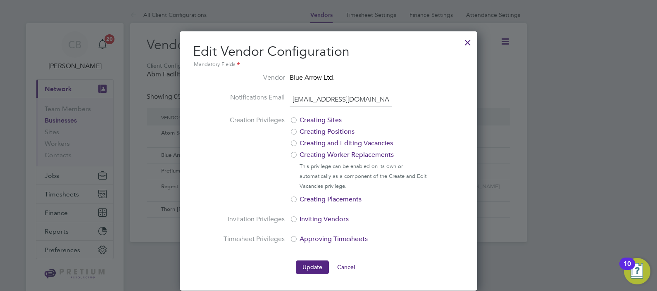
click at [262, 108] on li "Notifications Email clare.cramond@bluearrow.co.uk" at bounding box center [328, 103] width 211 height 23
drag, startPoint x: 318, startPoint y: 76, endPoint x: 291, endPoint y: 76, distance: 26.4
click at [291, 76] on li "Vendor Blue Arrow Ltd." at bounding box center [328, 83] width 211 height 20
copy span "Blue Arrow Ltd."
click at [464, 42] on div at bounding box center [467, 40] width 15 height 15
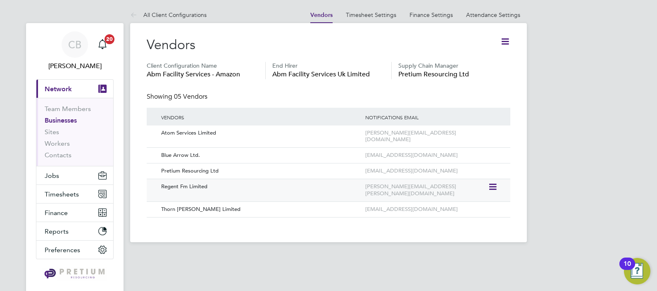
click at [494, 182] on icon at bounding box center [492, 187] width 8 height 10
click at [470, 199] on li "Edit Vendor" at bounding box center [470, 199] width 53 height 12
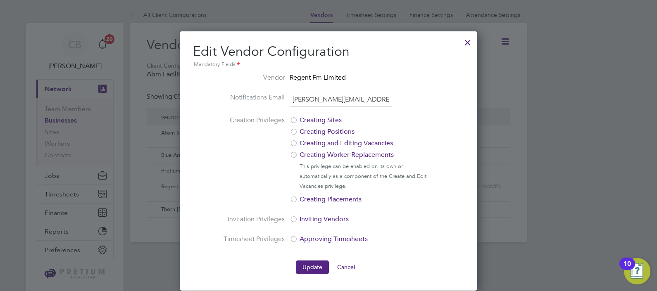
drag, startPoint x: 389, startPoint y: 101, endPoint x: 256, endPoint y: 86, distance: 133.8
click at [256, 86] on ul "Vendor Regent Fm Limited Notifications Email harry.barfoot@regentfm.net Creatio…" at bounding box center [328, 164] width 211 height 182
drag, startPoint x: 353, startPoint y: 76, endPoint x: 291, endPoint y: 73, distance: 62.4
click at [291, 73] on li "Vendor Regent Fm Limited" at bounding box center [328, 83] width 211 height 20
copy span "Regent Fm Limited"
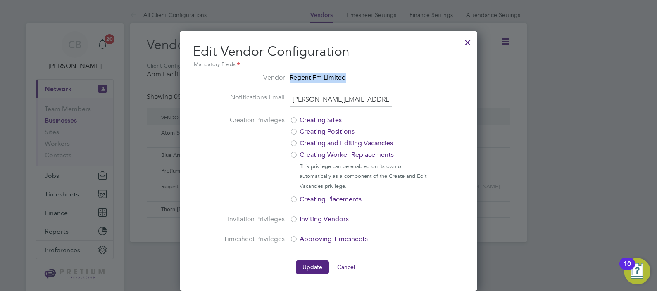
click at [469, 43] on div at bounding box center [467, 40] width 15 height 15
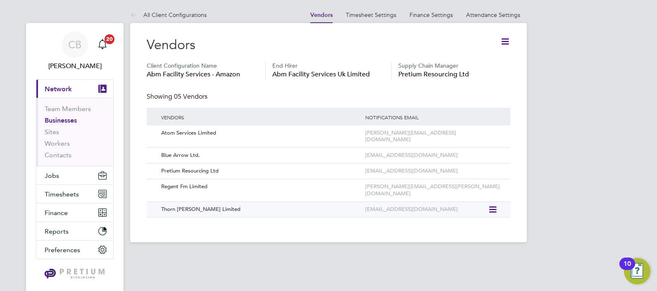
click at [491, 205] on icon at bounding box center [492, 210] width 8 height 10
click at [470, 213] on li "Edit Vendor" at bounding box center [470, 215] width 53 height 12
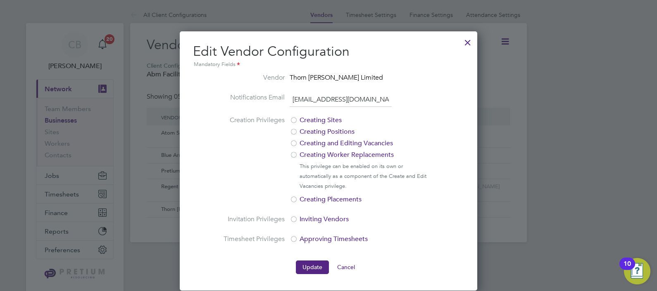
drag, startPoint x: 356, startPoint y: 97, endPoint x: 270, endPoint y: 105, distance: 86.3
click at [270, 105] on li "Notifications Email fm@thornbaker.co.uk" at bounding box center [328, 103] width 211 height 23
drag, startPoint x: 374, startPoint y: 83, endPoint x: 285, endPoint y: 76, distance: 89.0
click at [285, 76] on li "Vendor Thorn Baker Limited" at bounding box center [328, 83] width 211 height 20
copy span "Thorn Baker Limited"
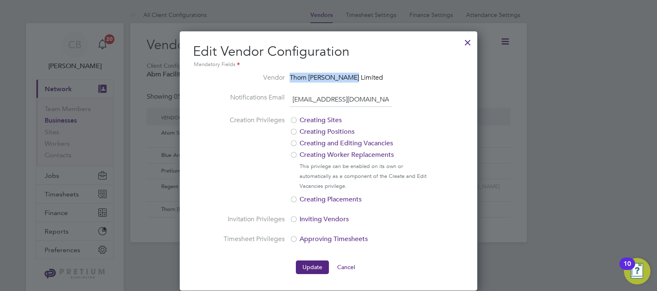
click at [465, 41] on div at bounding box center [467, 40] width 15 height 15
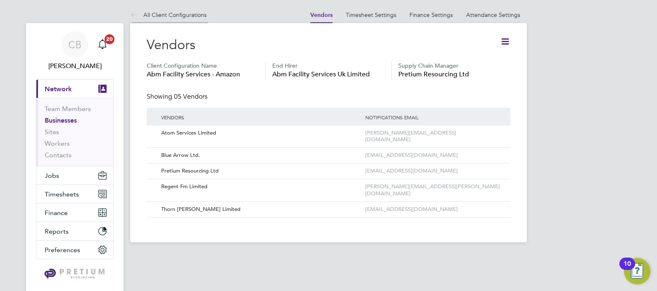
click at [171, 12] on link "All Client Configurations" at bounding box center [168, 14] width 76 height 7
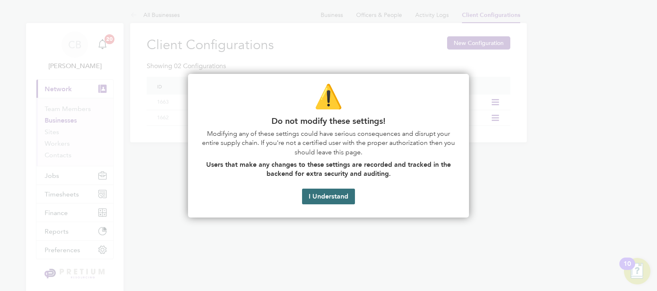
click at [318, 196] on button "I Understand" at bounding box center [328, 197] width 53 height 16
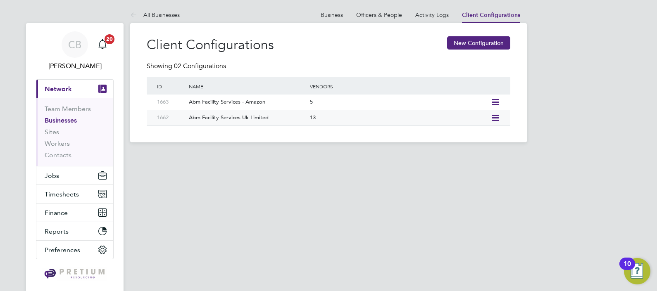
click at [251, 119] on div "Abm Facility Services Uk Limited" at bounding box center [245, 117] width 125 height 15
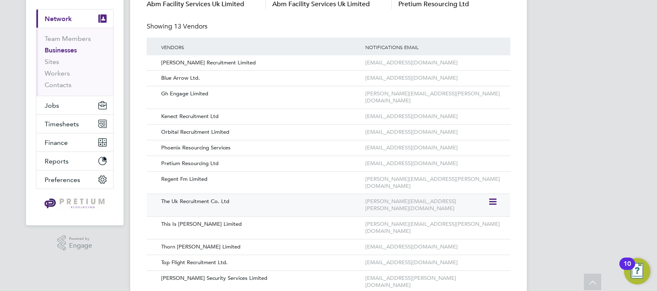
scroll to position [74, 0]
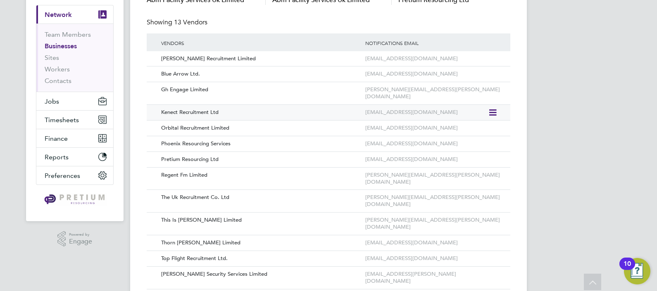
click at [492, 108] on icon at bounding box center [492, 113] width 8 height 10
click at [463, 120] on li "Edit Vendor" at bounding box center [470, 125] width 53 height 12
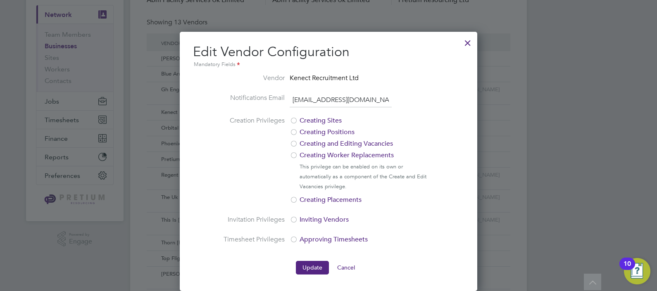
scroll to position [0, 0]
drag, startPoint x: 391, startPoint y: 98, endPoint x: 265, endPoint y: 99, distance: 125.9
click at [265, 99] on li "Notifications Email csearle@kenectrecruitment.co.uk" at bounding box center [328, 104] width 211 height 23
drag, startPoint x: 377, startPoint y: 76, endPoint x: 290, endPoint y: 77, distance: 87.1
click at [290, 77] on li "Vendor Kenect Recruitment Ltd" at bounding box center [328, 83] width 211 height 20
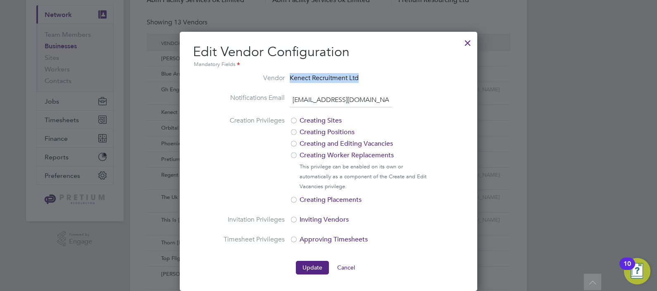
copy span "Kenect Recruitment Ltd"
click at [466, 37] on div at bounding box center [467, 40] width 15 height 15
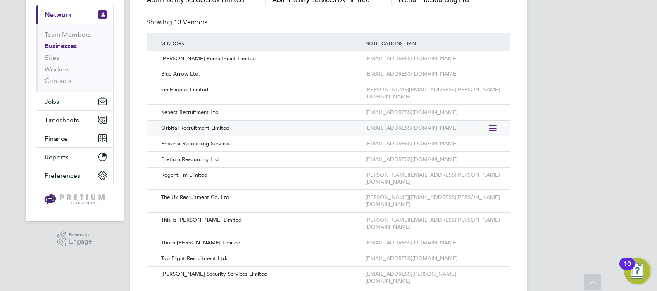
click at [491, 123] on icon at bounding box center [492, 128] width 8 height 10
click at [470, 137] on li "Edit Vendor" at bounding box center [470, 141] width 53 height 12
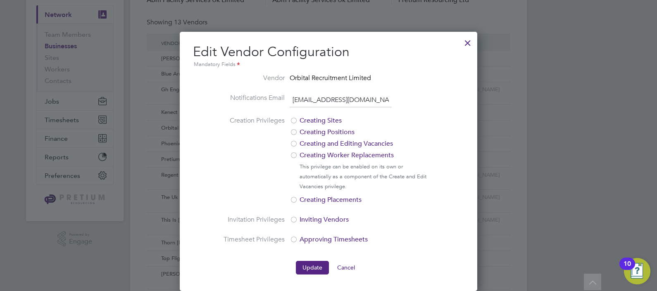
drag, startPoint x: 394, startPoint y: 97, endPoint x: 277, endPoint y: 99, distance: 117.7
click at [276, 99] on li "Notifications Email h.younger@orbital-recruitment.co.uk" at bounding box center [328, 104] width 211 height 23
copy li
drag, startPoint x: 384, startPoint y: 81, endPoint x: 289, endPoint y: 78, distance: 94.6
click at [289, 78] on li "Vendor Orbital Recruitment Limited" at bounding box center [328, 83] width 211 height 20
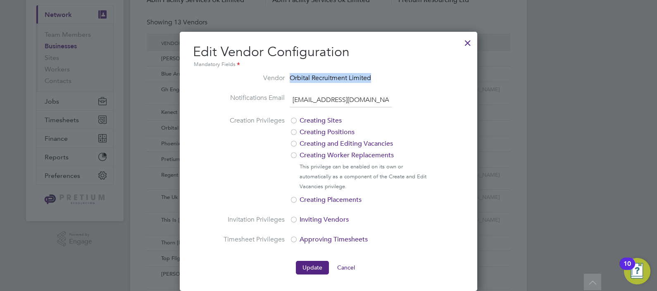
copy span "Orbital Recruitment Limited"
drag, startPoint x: 291, startPoint y: 97, endPoint x: 630, endPoint y: 135, distance: 341.1
click at [526, 135] on div "All Client Configurations Vendors Timesheet Settings Finance Settings Attendanc…" at bounding box center [328, 123] width 396 height 382
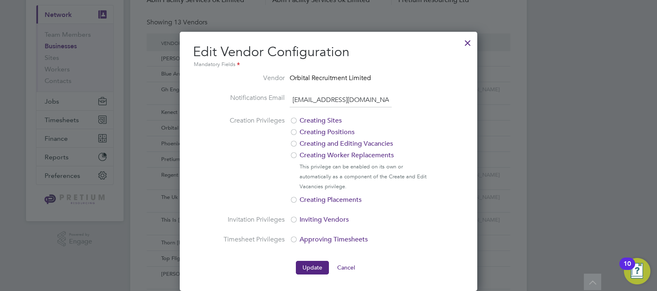
click at [464, 41] on div at bounding box center [467, 40] width 15 height 15
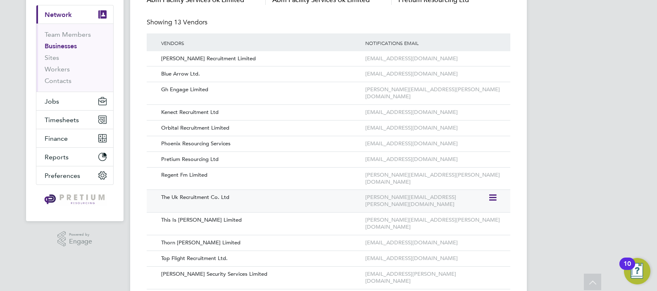
click at [493, 193] on icon at bounding box center [492, 198] width 8 height 10
click at [465, 199] on li "Edit Vendor" at bounding box center [470, 203] width 53 height 12
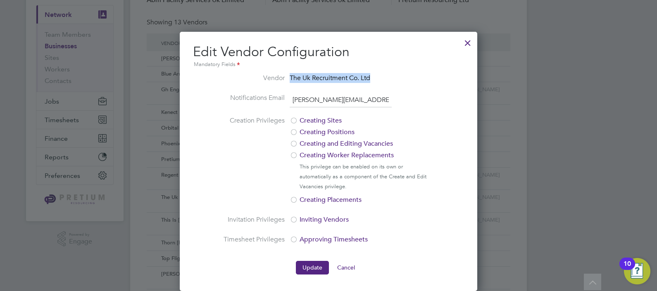
drag, startPoint x: 376, startPoint y: 75, endPoint x: 282, endPoint y: 71, distance: 93.8
click at [282, 71] on div "Edit Vendor Configuration Mandatory Fields Vendor The Uk Recruitment Co. Ltd No…" at bounding box center [328, 158] width 271 height 231
copy span "The Uk Recruitment Co. Ltd"
drag, startPoint x: 293, startPoint y: 100, endPoint x: 444, endPoint y: 104, distance: 150.7
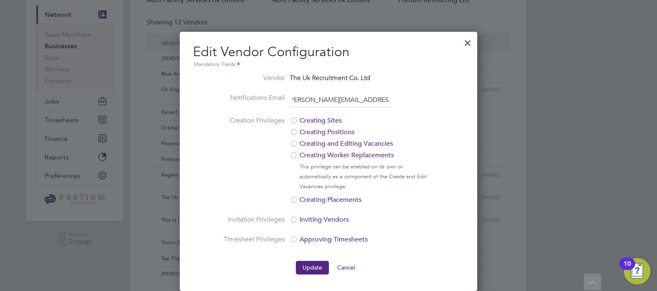
click at [444, 104] on ng-form "Vendor The Uk Recruitment Co. Ltd Notifications Email helen.cogan@therecruitmen…" at bounding box center [328, 174] width 271 height 202
click at [467, 40] on div at bounding box center [467, 40] width 15 height 15
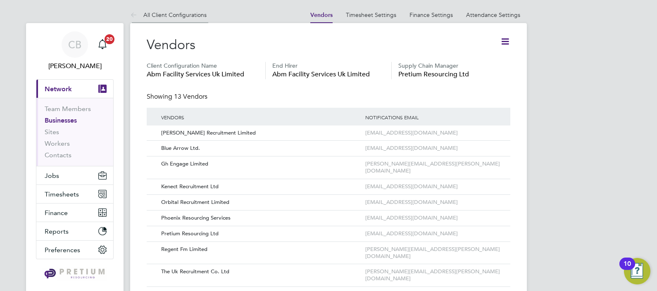
click at [164, 11] on li "All Client Configurations" at bounding box center [168, 15] width 76 height 17
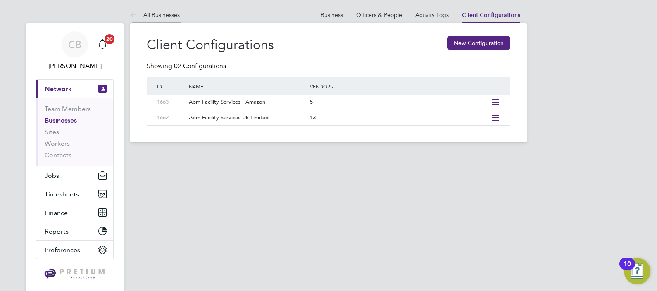
click at [159, 12] on link "All Businesses" at bounding box center [155, 14] width 50 height 7
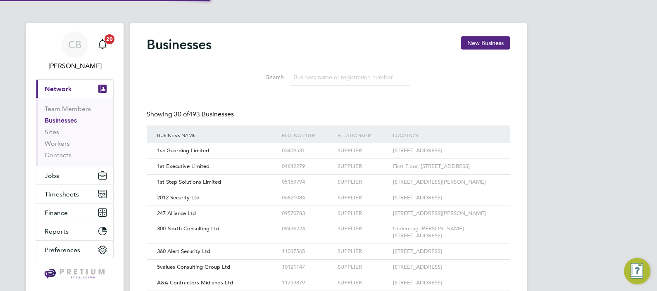
click at [314, 78] on input at bounding box center [349, 77] width 121 height 16
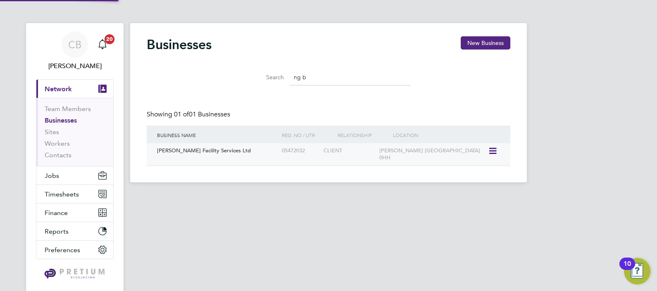
type input "ng b"
click at [211, 149] on span "NG Bailey Facility Services Ltd" at bounding box center [204, 150] width 94 height 7
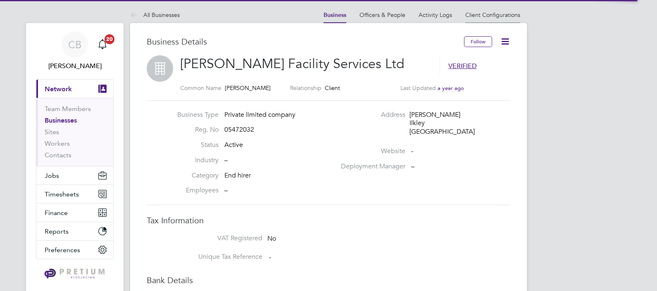
click at [495, 9] on li "Client Configurations" at bounding box center [492, 15] width 55 height 17
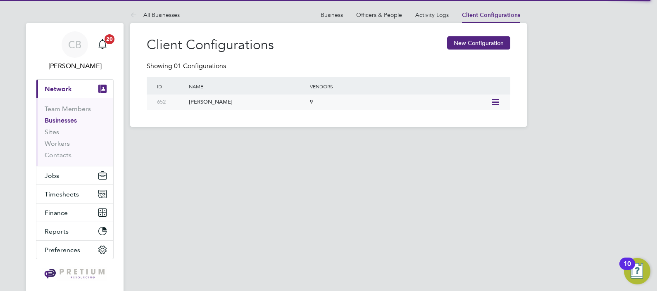
click at [254, 97] on div "[PERSON_NAME]" at bounding box center [245, 102] width 125 height 15
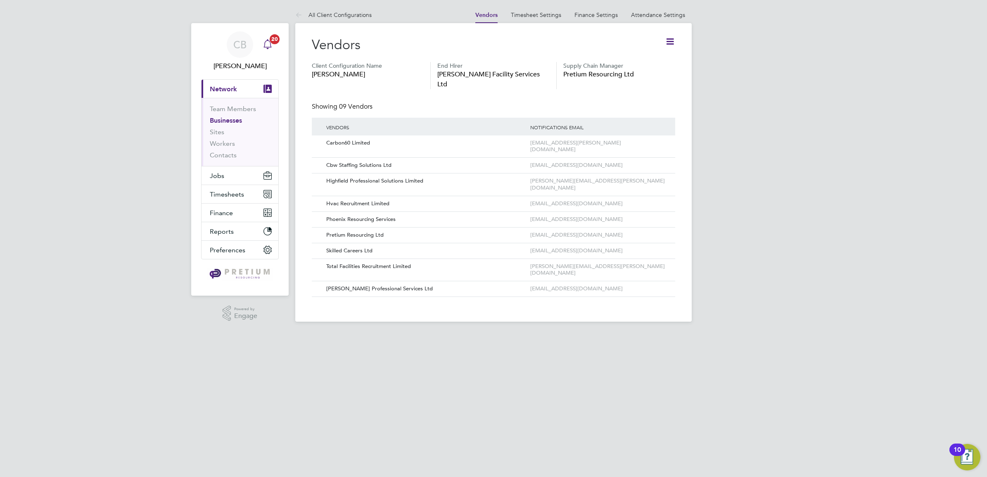
drag, startPoint x: 232, startPoint y: 43, endPoint x: 271, endPoint y: 33, distance: 40.6
click at [232, 43] on div "CB" at bounding box center [240, 44] width 26 height 26
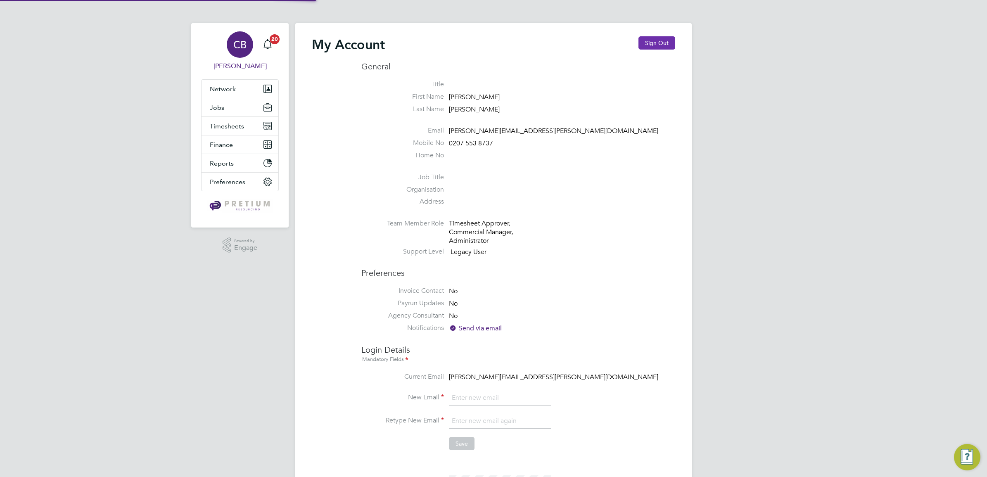
type input "[EMAIL_ADDRESS][DOMAIN_NAME]"
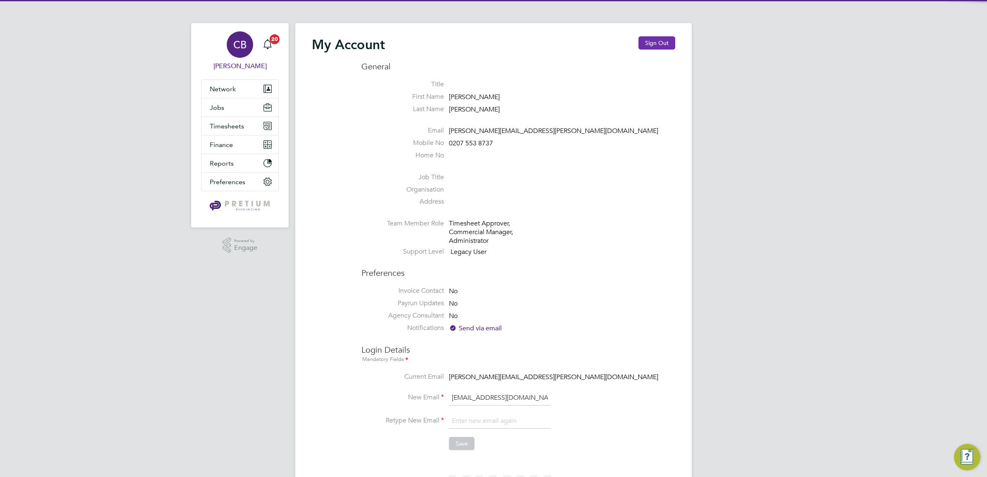
click at [656, 41] on button "Sign Out" at bounding box center [656, 42] width 37 height 13
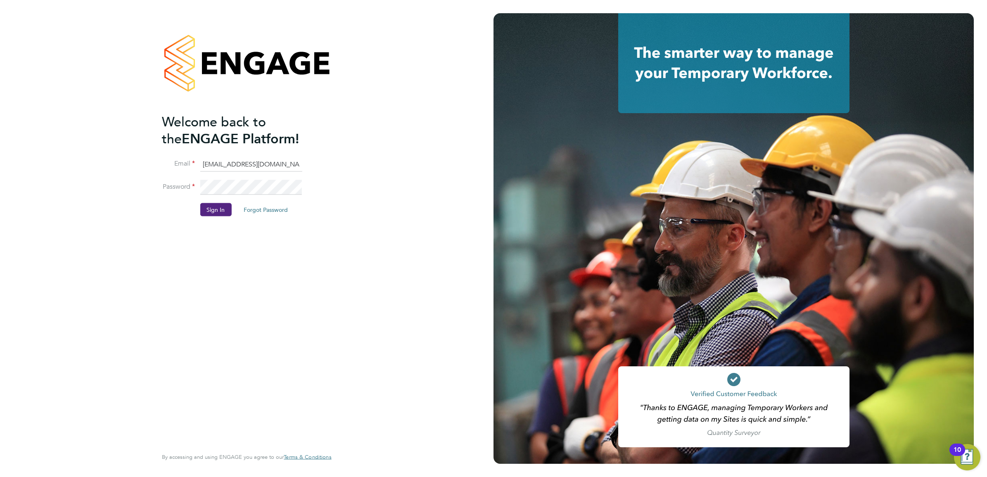
drag, startPoint x: 232, startPoint y: 166, endPoint x: 238, endPoint y: 165, distance: 5.4
click at [232, 166] on input "[EMAIL_ADDRESS][DOMAIN_NAME]" at bounding box center [251, 164] width 102 height 15
type input "[PERSON_NAME][EMAIL_ADDRESS][DOMAIN_NAME]"
click at [216, 212] on button "Sign In" at bounding box center [215, 209] width 31 height 13
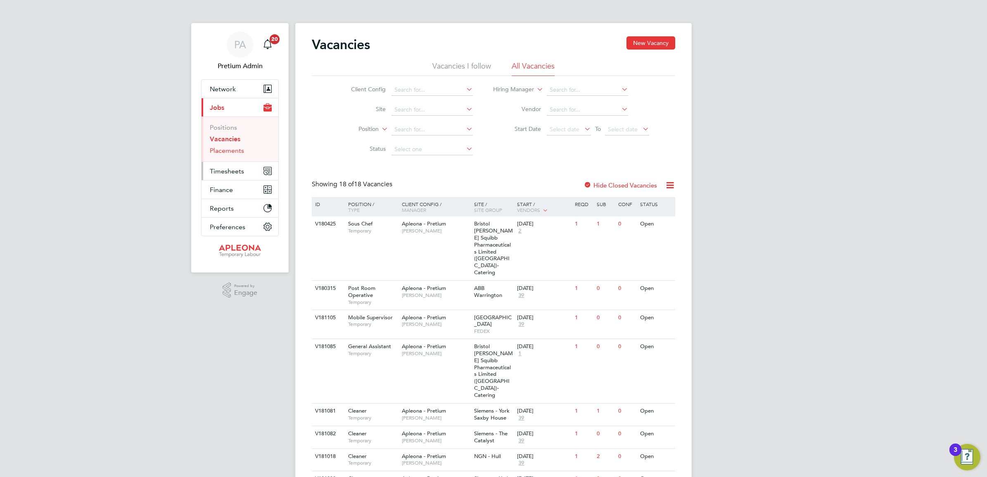
click at [215, 149] on link "Placements" at bounding box center [227, 151] width 34 height 8
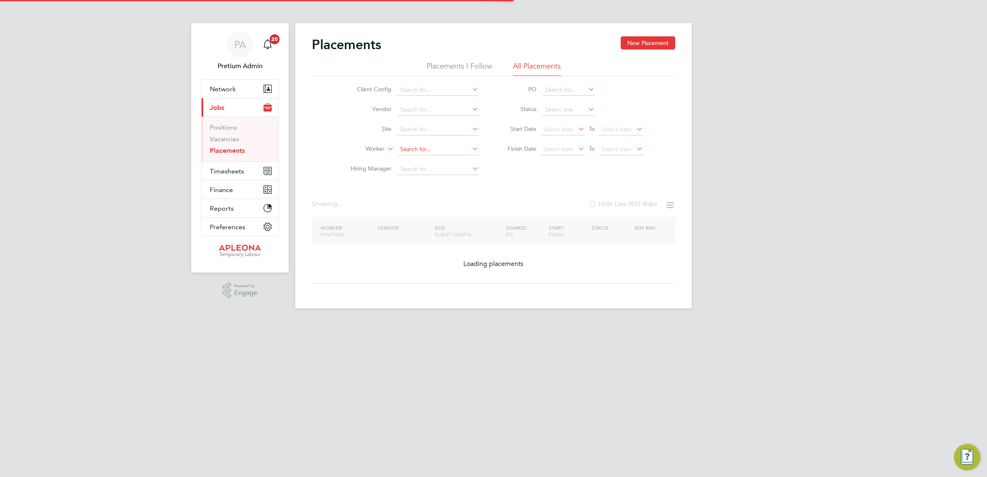
click at [419, 151] on input at bounding box center [437, 150] width 81 height 12
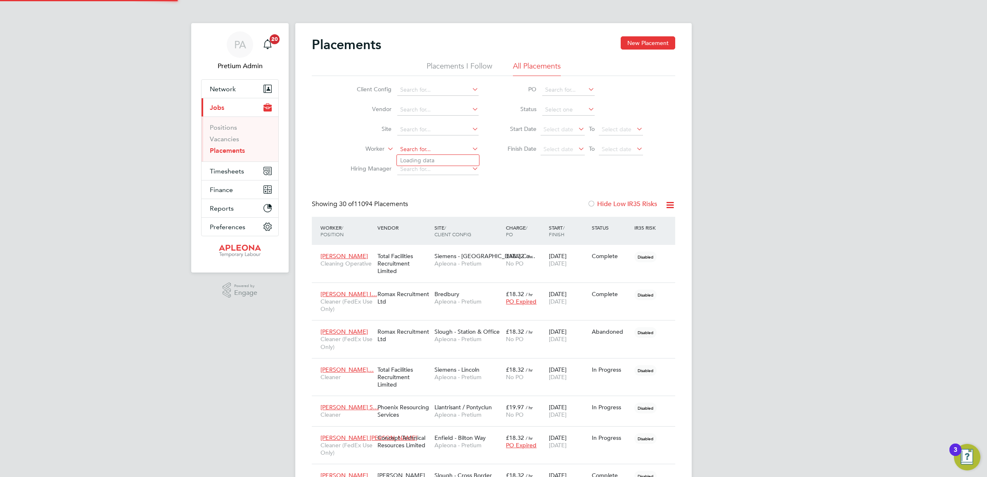
paste input "King"
drag, startPoint x: 415, startPoint y: 146, endPoint x: 331, endPoint y: 142, distance: 84.3
click at [332, 143] on div "Client Config Vendor Site Worker King Hiring Manager PO Status Start Date Selec…" at bounding box center [493, 127] width 363 height 103
click at [429, 170] on li "Felix King" at bounding box center [438, 171] width 82 height 11
type input "Felix King"
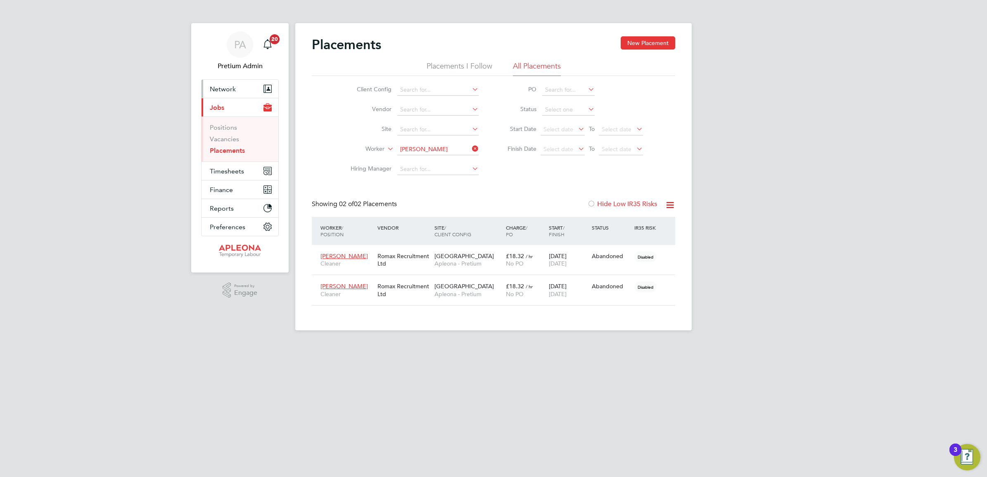
click at [212, 84] on button "Network" at bounding box center [240, 89] width 77 height 18
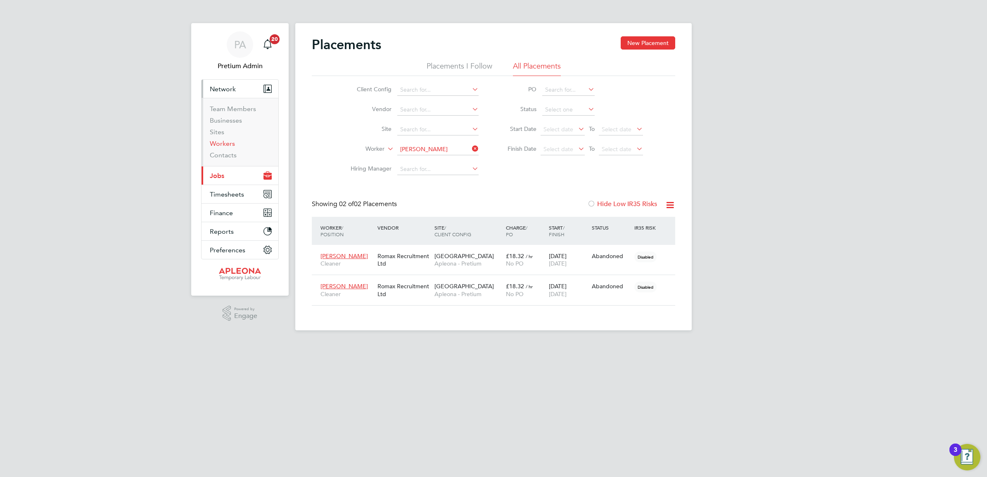
drag, startPoint x: 213, startPoint y: 139, endPoint x: 244, endPoint y: 139, distance: 30.1
click at [213, 140] on link "Workers" at bounding box center [222, 144] width 25 height 8
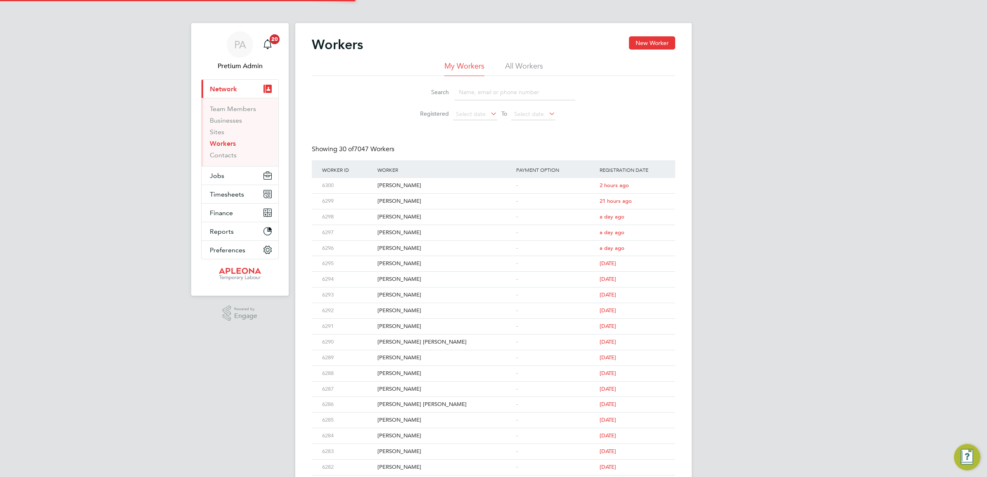
click at [496, 91] on input at bounding box center [515, 92] width 121 height 16
paste input "Ganiyu Amusa"
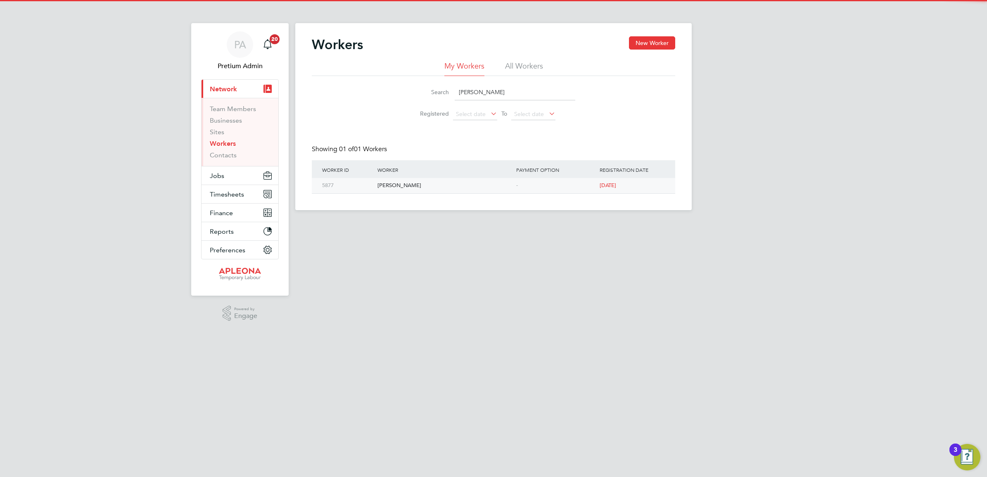
click at [394, 182] on div "Ganiyu Amusa" at bounding box center [444, 185] width 139 height 15
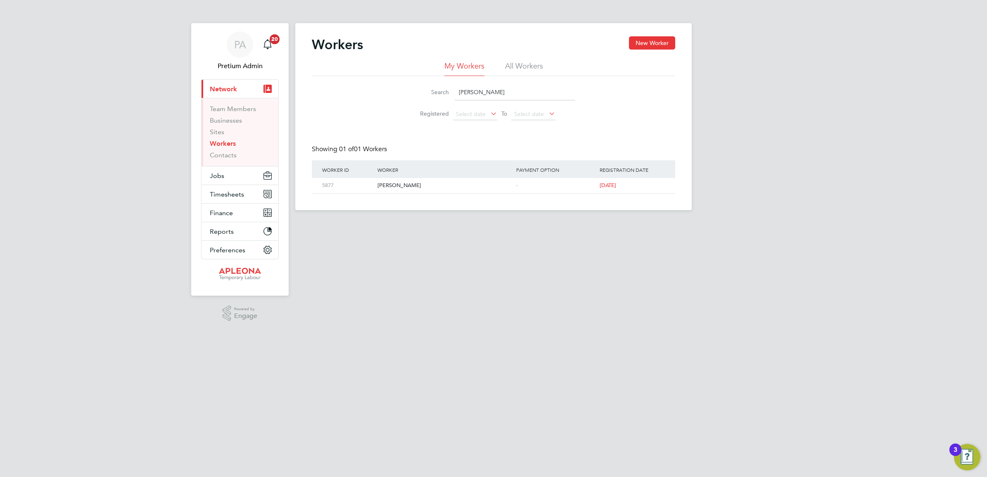
drag, startPoint x: 505, startPoint y: 93, endPoint x: 396, endPoint y: 100, distance: 109.2
click at [401, 100] on li "Search Ganiyu Amusa" at bounding box center [493, 92] width 184 height 24
paste input "Rhys John Lewis"
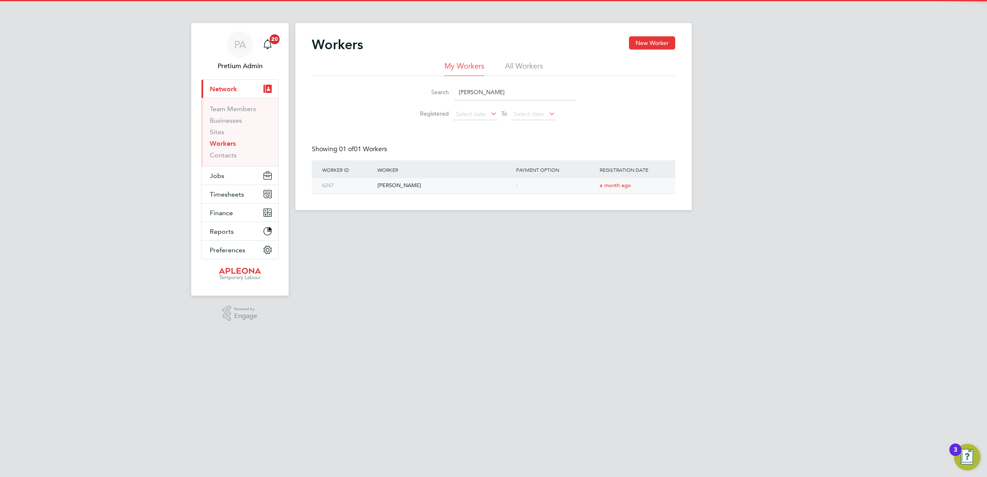
click at [401, 184] on div "Rhys John Lewis" at bounding box center [444, 185] width 139 height 15
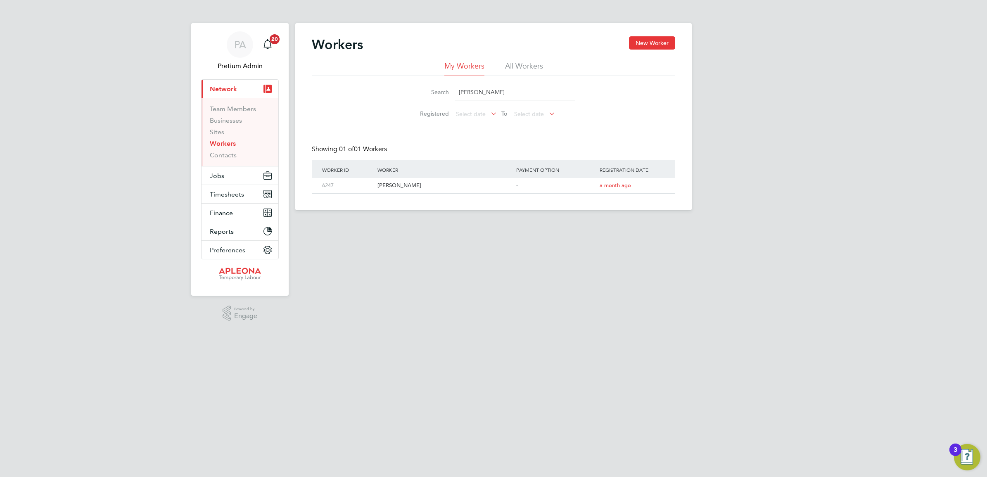
drag, startPoint x: 519, startPoint y: 87, endPoint x: 368, endPoint y: 81, distance: 150.8
click at [391, 82] on div "Search Rhys John Lewis Registered Select date To Select date" at bounding box center [493, 100] width 363 height 48
paste input "Victor Ugochukwu Bernard"
click at [414, 186] on div "Victor Ugochukwu Bernard" at bounding box center [444, 185] width 139 height 15
drag, startPoint x: 539, startPoint y: 91, endPoint x: 268, endPoint y: 53, distance: 273.6
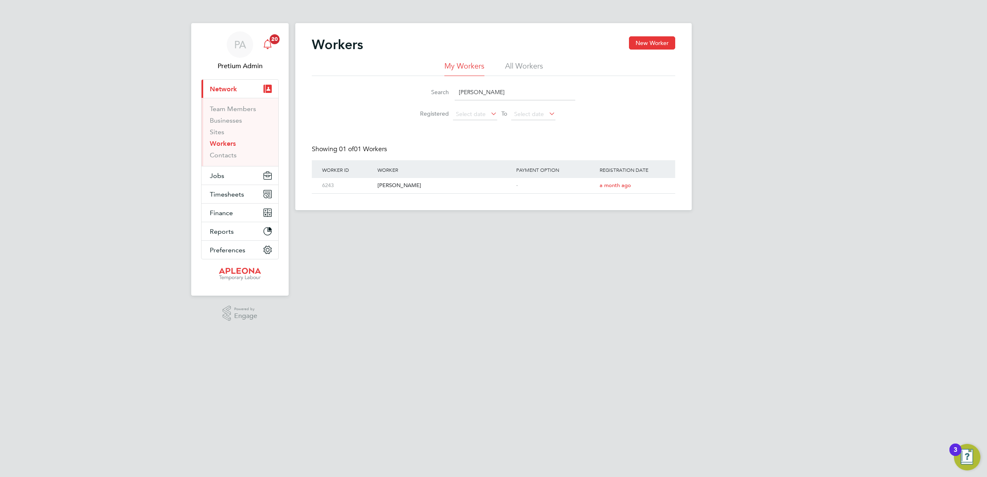
click at [384, 82] on div "Search Victor Ugochukwu Bernard Registered Select date To Select date" at bounding box center [493, 100] width 363 height 48
paste input "Donna Richardson"
click at [405, 185] on div "Donna Richardson" at bounding box center [444, 185] width 139 height 15
drag, startPoint x: 525, startPoint y: 96, endPoint x: 332, endPoint y: 99, distance: 192.9
click at [392, 96] on div "Search Donna Richardson Registered Select date To Select date" at bounding box center [493, 100] width 363 height 48
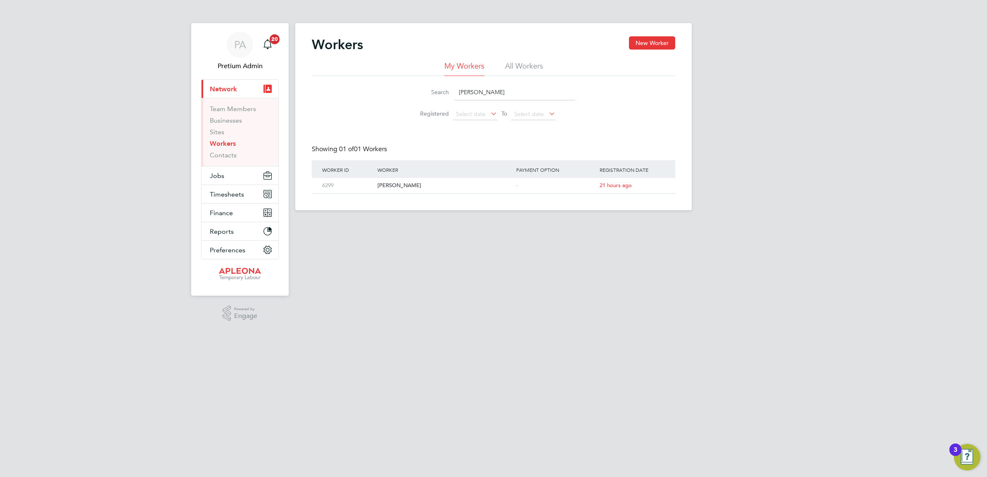
paste input "Brian Ian Harper"
click at [404, 189] on div "Brian Ian Harper" at bounding box center [444, 185] width 139 height 15
drag, startPoint x: 511, startPoint y: 94, endPoint x: 337, endPoint y: 82, distance: 174.3
click at [350, 85] on div "Search Brian Ian Harper Registered Select date To Select date" at bounding box center [493, 100] width 363 height 48
paste input "Victoria Olarewaju"
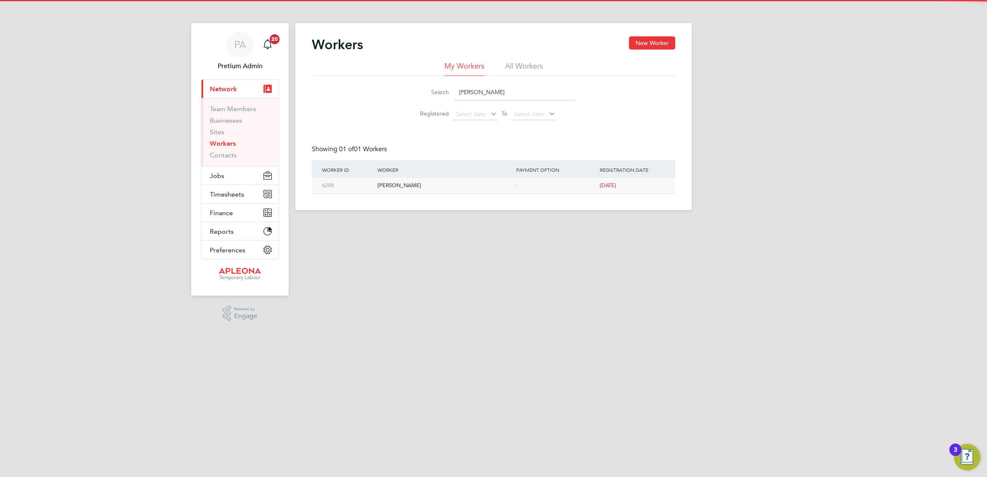
click at [402, 185] on div "Victoria Olarewaju" at bounding box center [444, 185] width 139 height 15
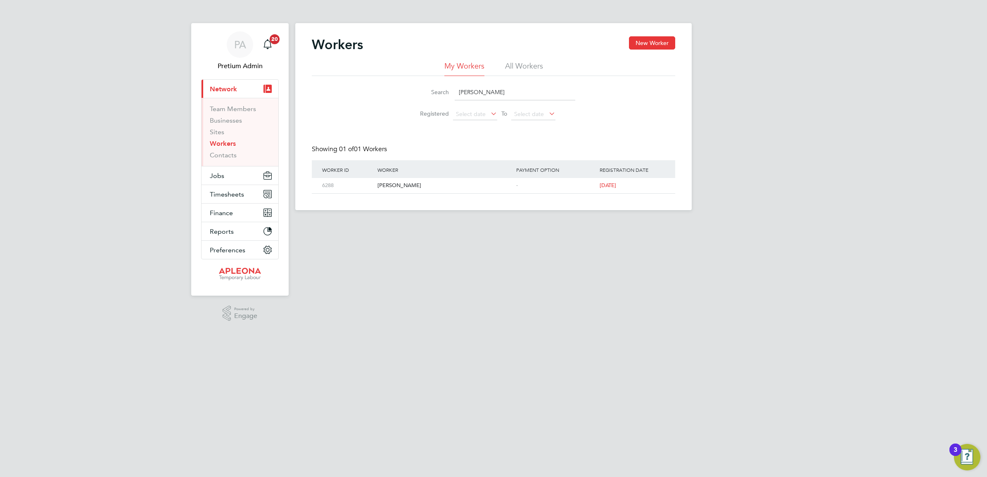
drag, startPoint x: 534, startPoint y: 95, endPoint x: 378, endPoint y: 88, distance: 155.8
click at [427, 86] on div "Search Victoria Olarewaju" at bounding box center [494, 92] width 164 height 16
paste input "Naomi Jones"
click at [396, 186] on div "Naomi Jones" at bounding box center [444, 185] width 139 height 15
drag, startPoint x: 506, startPoint y: 90, endPoint x: 310, endPoint y: 94, distance: 196.2
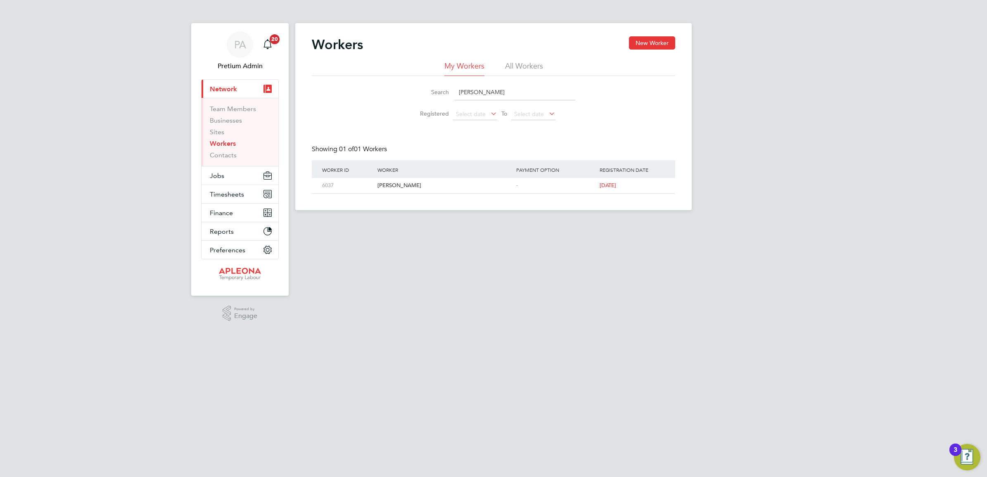
click at [422, 89] on div "Search Naomi Jones" at bounding box center [494, 92] width 164 height 16
paste input "Bridgette Asmoah-Tuffour"
click at [424, 185] on div "Bridgette Asmoah-Tuffour" at bounding box center [444, 185] width 139 height 15
drag, startPoint x: 544, startPoint y: 91, endPoint x: 288, endPoint y: 79, distance: 255.9
click at [305, 79] on div "Workers New Worker My Workers All Workers Search Bridgette Asmoah-Tuffour Regis…" at bounding box center [493, 116] width 396 height 187
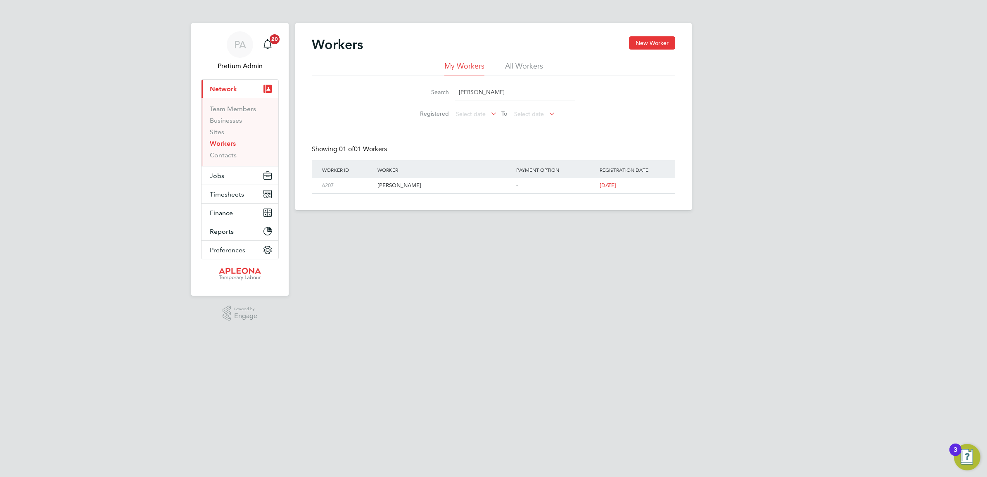
paste input "Emma Louise Stevens"
click at [416, 185] on div "Emma Louise Stevens" at bounding box center [444, 185] width 139 height 15
drag, startPoint x: 525, startPoint y: 86, endPoint x: 304, endPoint y: 50, distance: 223.7
click at [344, 60] on div "Workers New Worker My Workers All Workers Search Emma Louise Stevens Registered…" at bounding box center [493, 114] width 363 height 157
paste input "Taiwo Ajao-Taiwo"
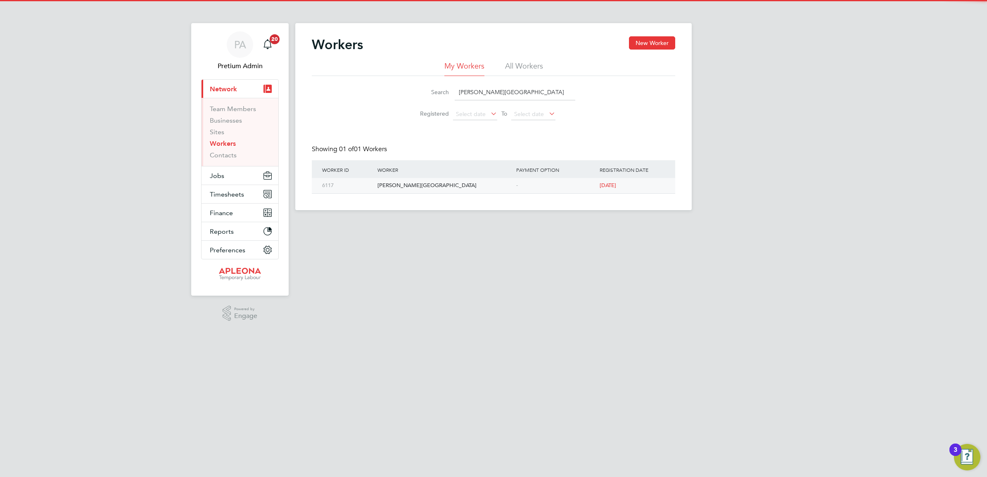
click at [393, 187] on div "Taiwo Ajao-Taiwo" at bounding box center [444, 185] width 139 height 15
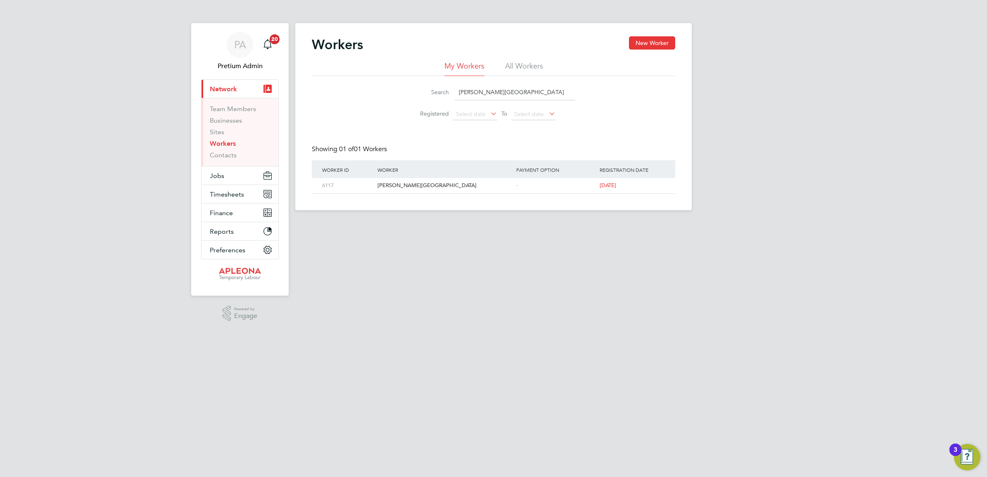
drag, startPoint x: 510, startPoint y: 87, endPoint x: 339, endPoint y: 78, distance: 170.8
click at [347, 79] on div "Search Taiwo Ajao-Taiwo Registered Select date To Select date" at bounding box center [493, 100] width 363 height 48
paste input "Ahmed Omolade Tank"
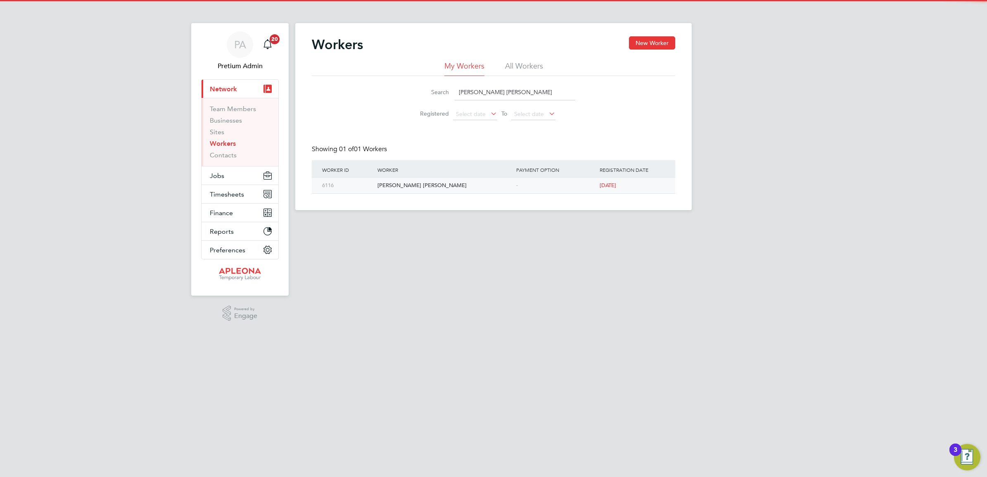
click at [387, 183] on div "Ahmed Omolade Tanko" at bounding box center [444, 185] width 139 height 15
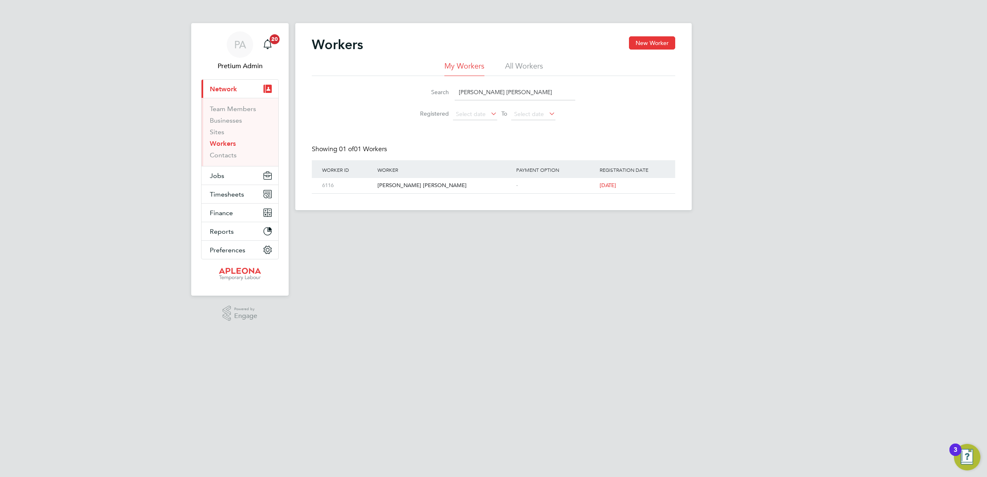
drag, startPoint x: 547, startPoint y: 92, endPoint x: 350, endPoint y: 92, distance: 197.0
click at [350, 92] on div "Search Ahmed Omolade Tanko Registered Select date To Select date" at bounding box center [493, 100] width 363 height 48
paste input "Rebecca Addy"
click at [385, 187] on div "Rebecca Addy" at bounding box center [444, 185] width 139 height 15
drag, startPoint x: 508, startPoint y: 85, endPoint x: 385, endPoint y: 71, distance: 123.4
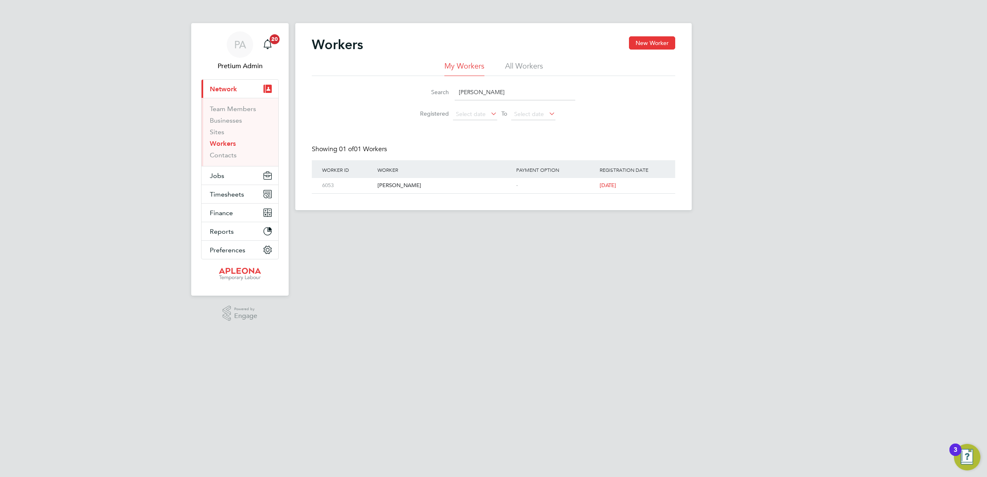
click at [391, 70] on div "My Workers All Workers Search Rebecca Addy Registered Select date To Select date" at bounding box center [493, 92] width 363 height 63
paste input "Victoria Louise Schofield"
click at [397, 185] on div "Victoria Louise Schofield" at bounding box center [444, 185] width 139 height 15
drag, startPoint x: 545, startPoint y: 95, endPoint x: 367, endPoint y: 90, distance: 178.9
click at [391, 90] on div "Search Victoria Louise Schofield Registered Select date To Select date" at bounding box center [493, 100] width 363 height 48
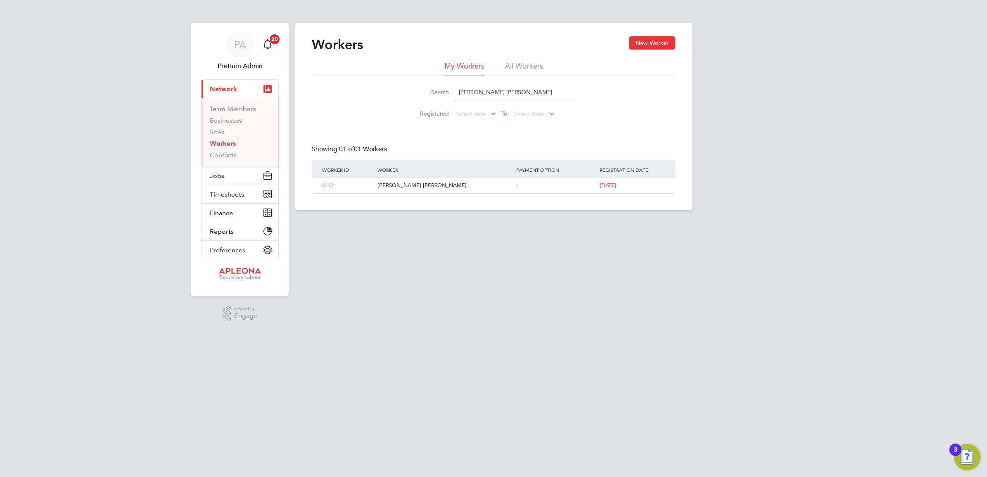
paste input "Oluwagbenga Ajayi"
click at [410, 186] on div "Oluwagbenga Ajayi" at bounding box center [444, 185] width 139 height 15
drag, startPoint x: 525, startPoint y: 92, endPoint x: 353, endPoint y: 97, distance: 171.8
click at [400, 89] on div "Search Oluwagbenga Ajayi Registered Select date To Select date" at bounding box center [493, 100] width 363 height 48
paste input "[PERSON_NAME] [PERSON_NAME]"
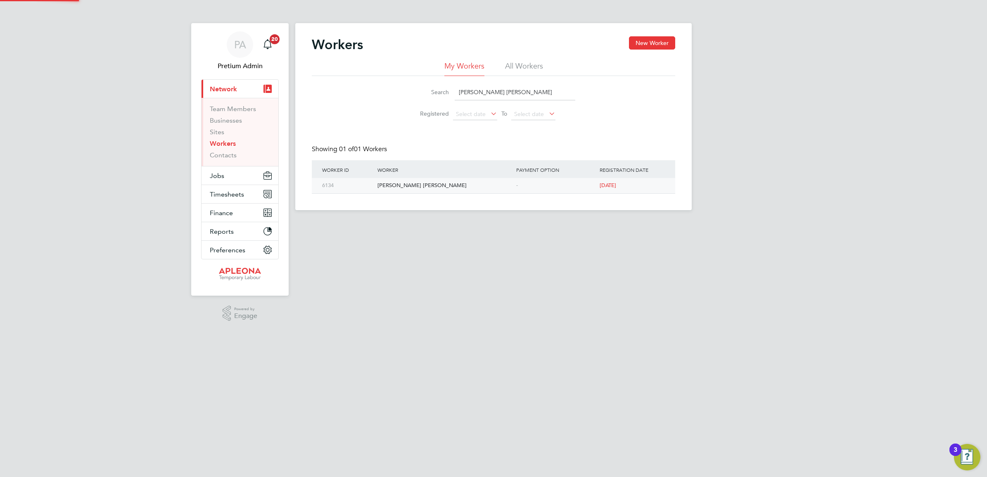
type input "[PERSON_NAME] [PERSON_NAME]"
click at [408, 181] on div "[PERSON_NAME] [PERSON_NAME]" at bounding box center [444, 185] width 139 height 15
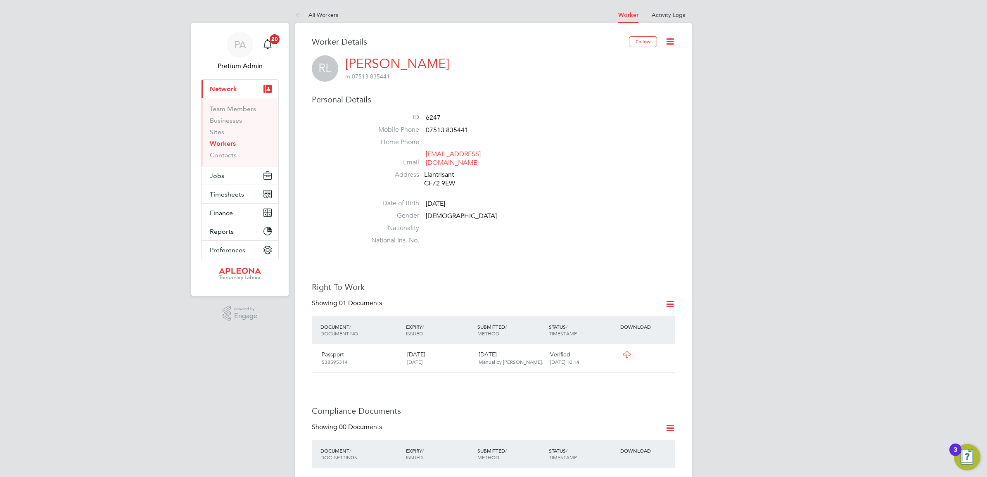
click at [625, 351] on icon at bounding box center [626, 354] width 10 height 7
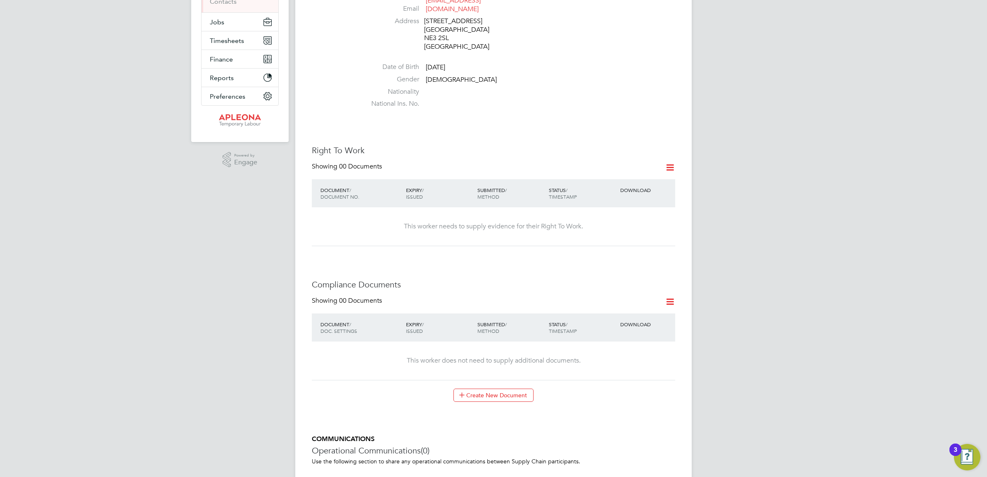
scroll to position [155, 0]
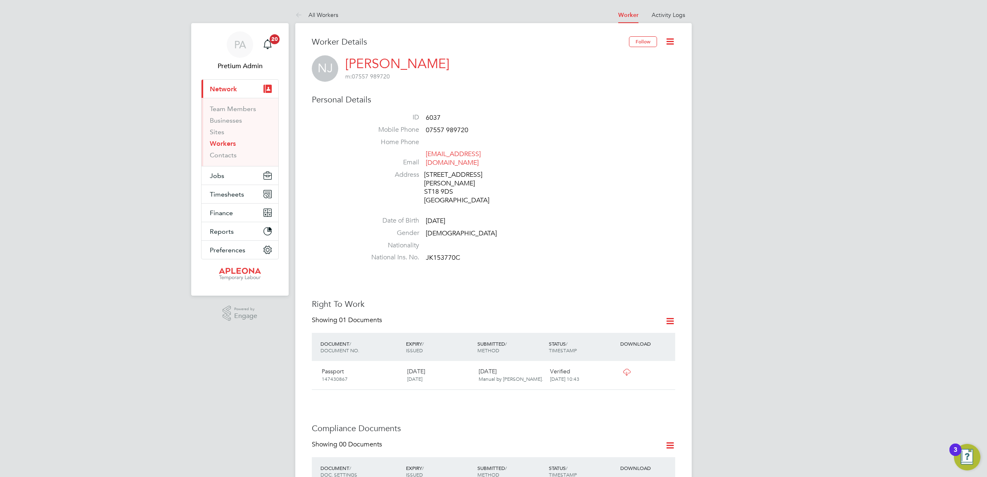
click at [625, 369] on icon at bounding box center [626, 372] width 10 height 7
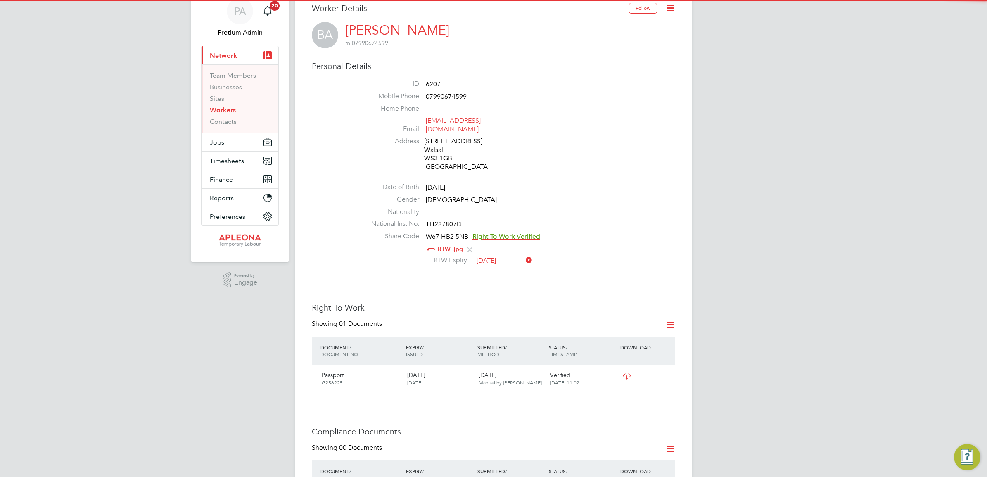
scroll to position [52, 0]
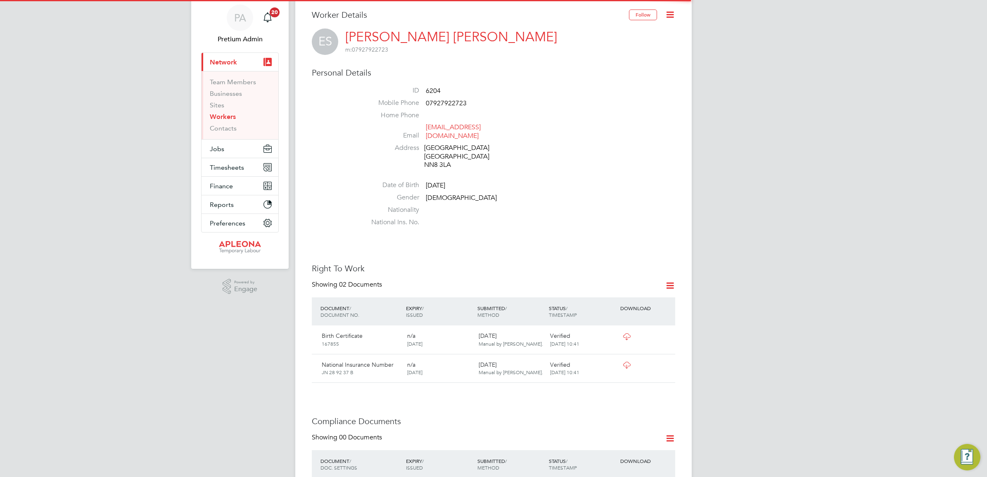
scroll to position [52, 0]
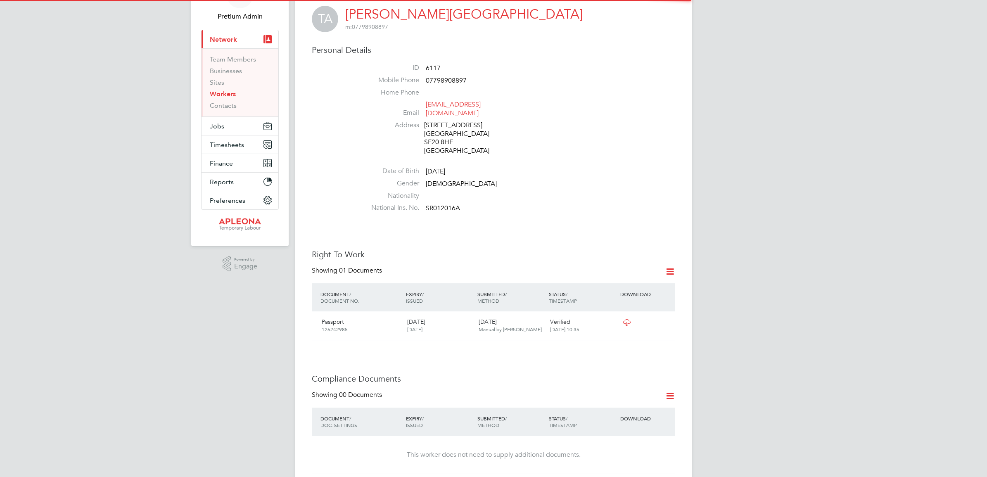
scroll to position [52, 0]
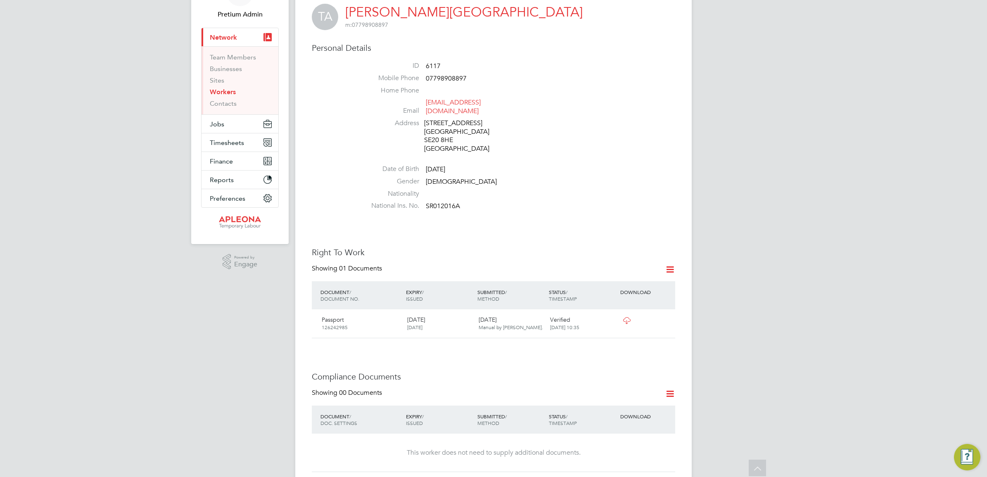
click at [628, 317] on icon at bounding box center [626, 320] width 10 height 7
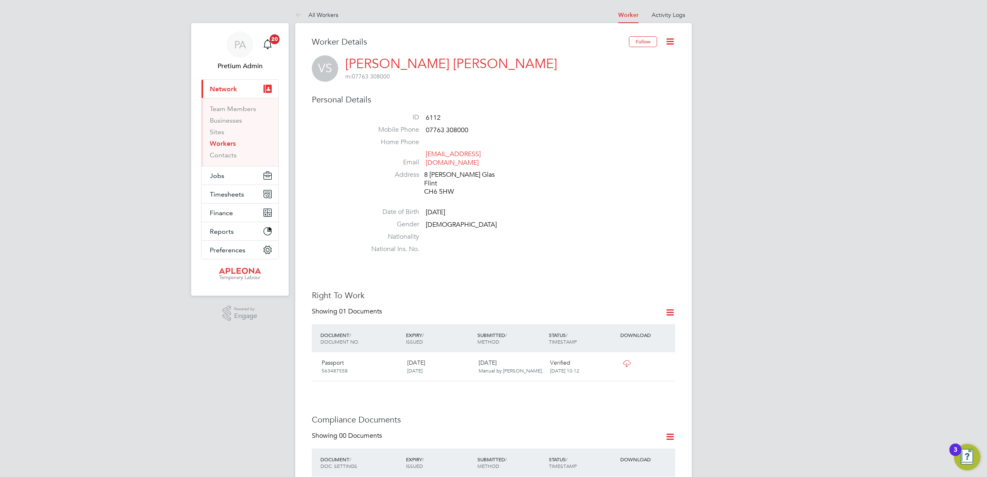
click at [621, 360] on icon at bounding box center [626, 363] width 10 height 7
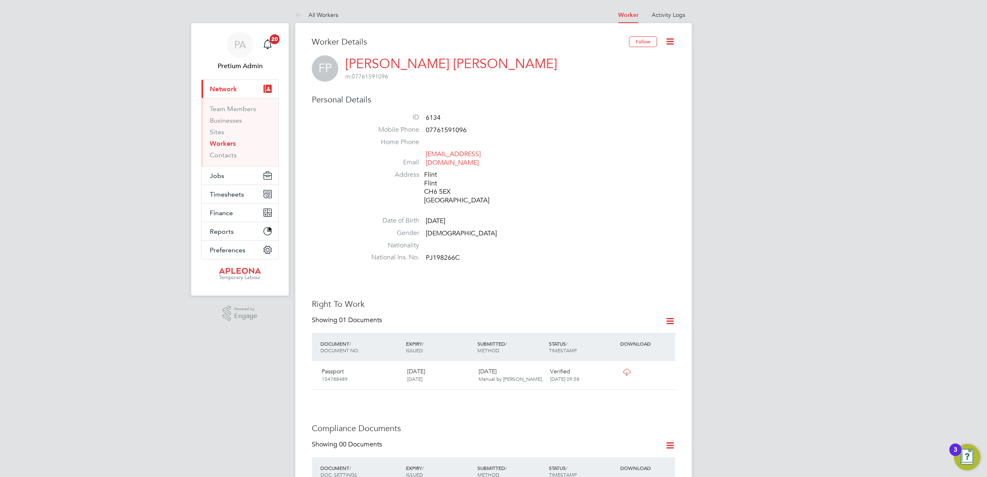
click at [631, 369] on icon at bounding box center [626, 372] width 10 height 7
